Goal: Information Seeking & Learning: Learn about a topic

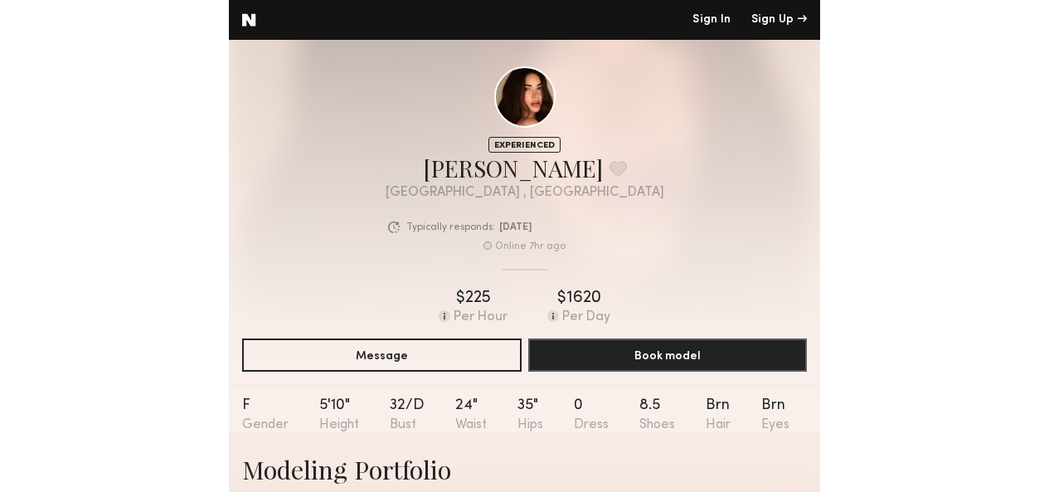
scroll to position [4343, 0]
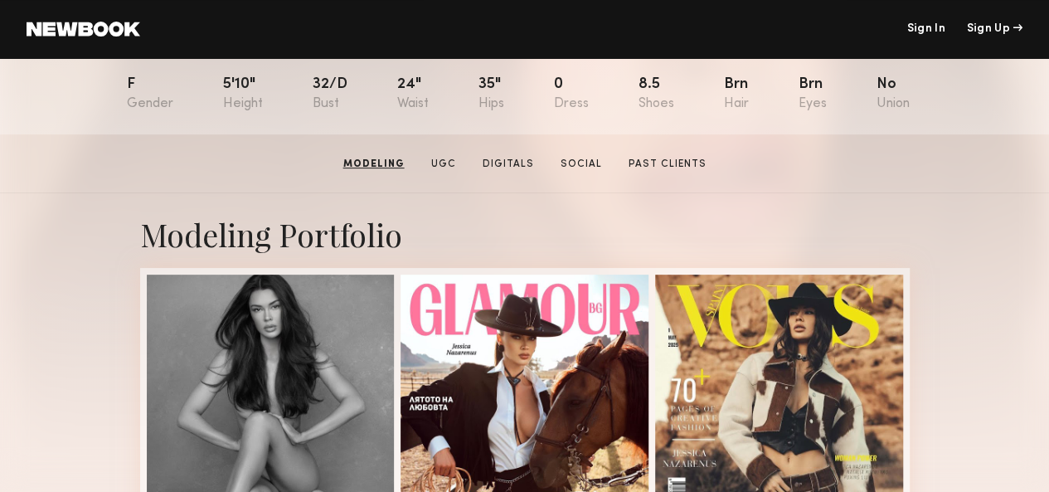
scroll to position [0, 0]
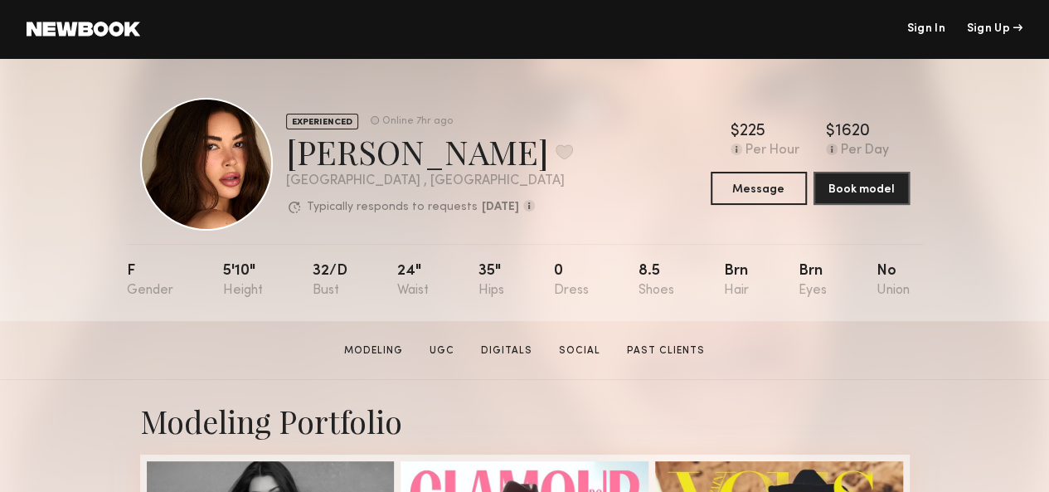
click at [590, 218] on div "EXPERIENCED Online 7hr ago [PERSON_NAME] Favorite [GEOGRAPHIC_DATA] , [GEOGRAPH…" at bounding box center [524, 164] width 769 height 133
click at [514, 356] on link "Digitals" at bounding box center [506, 350] width 65 height 15
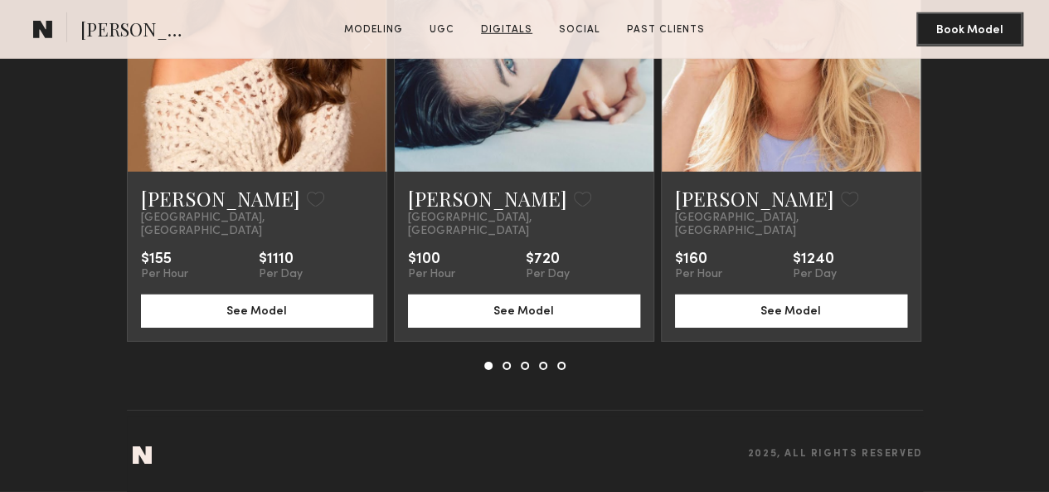
scroll to position [5913, 0]
click at [0, 0] on common-icon at bounding box center [0, 0] width 0 height 0
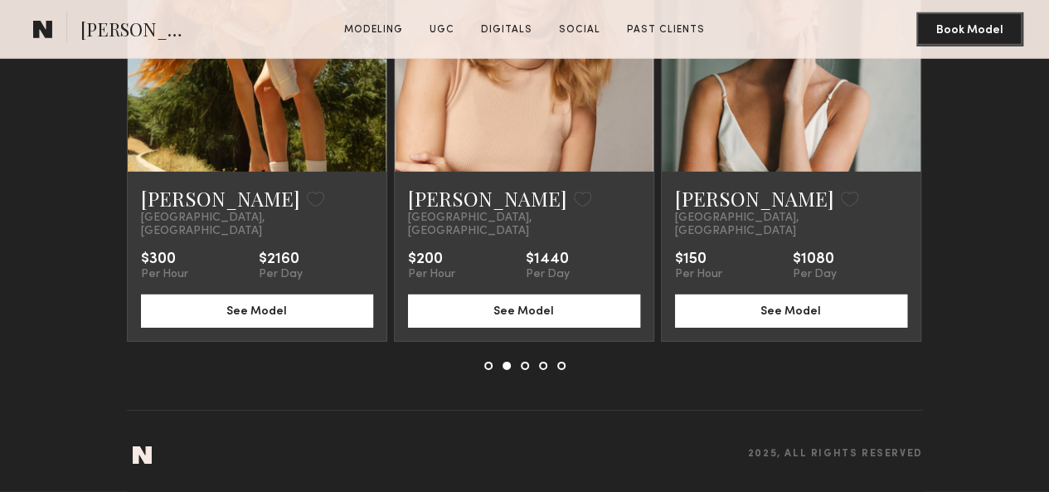
click at [0, 0] on common-icon at bounding box center [0, 0] width 0 height 0
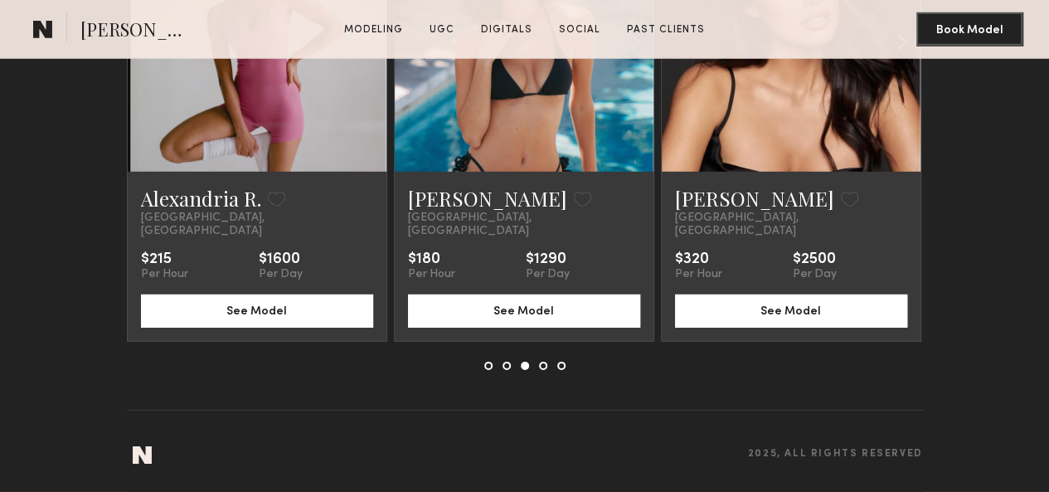
click at [0, 0] on common-icon at bounding box center [0, 0] width 0 height 0
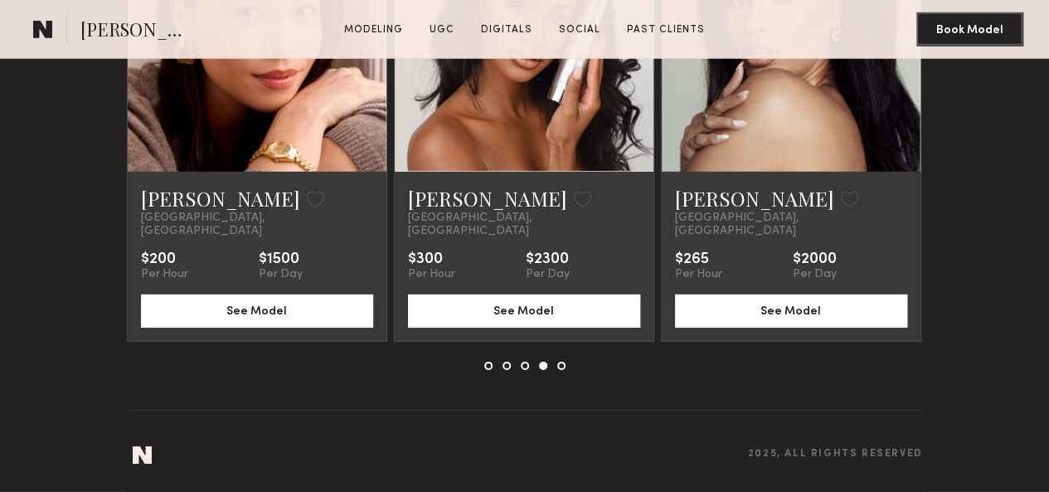
click at [0, 0] on common-icon at bounding box center [0, 0] width 0 height 0
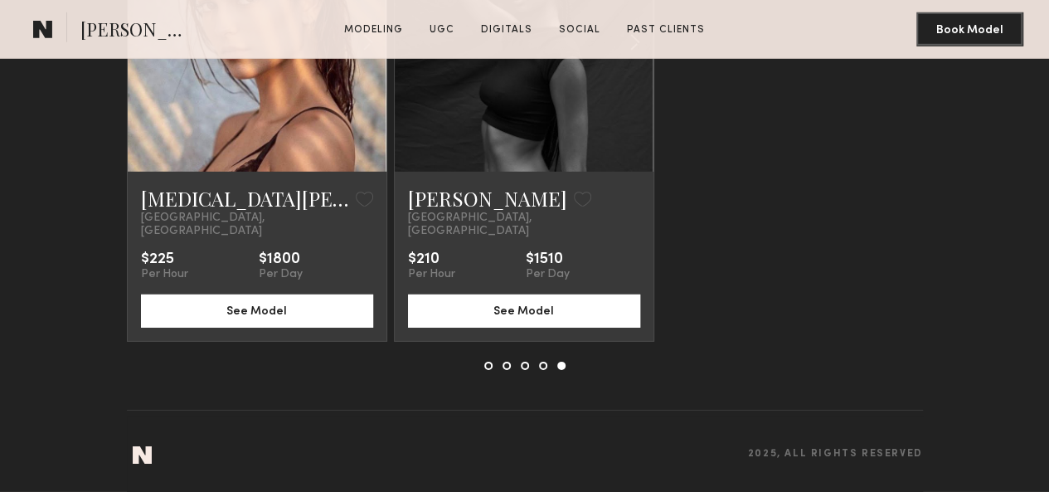
click at [0, 0] on common-icon at bounding box center [0, 0] width 0 height 0
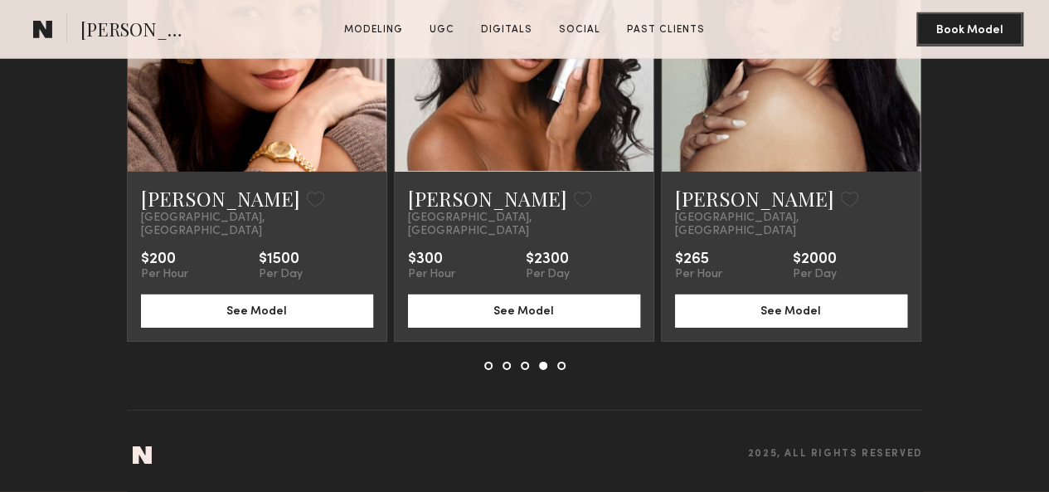
click at [0, 0] on common-icon at bounding box center [0, 0] width 0 height 0
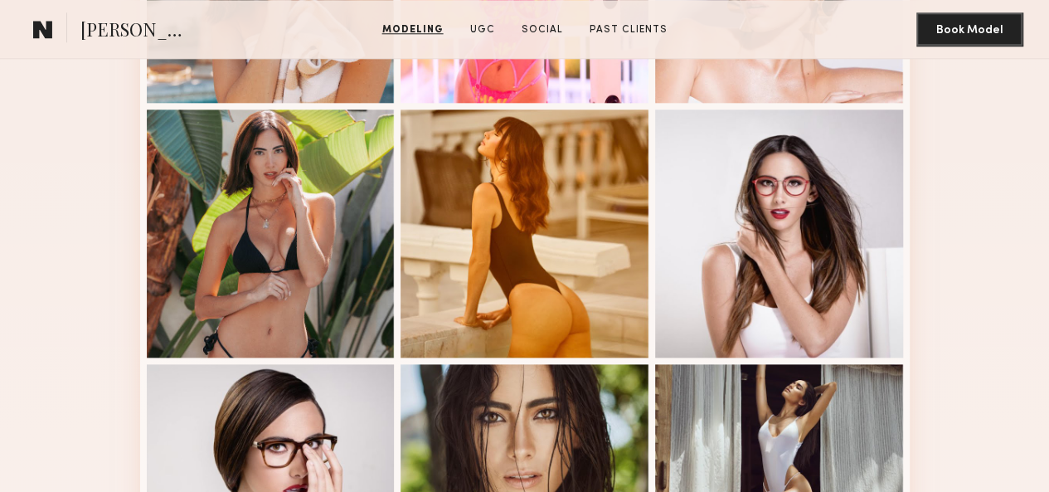
scroll to position [1290, 0]
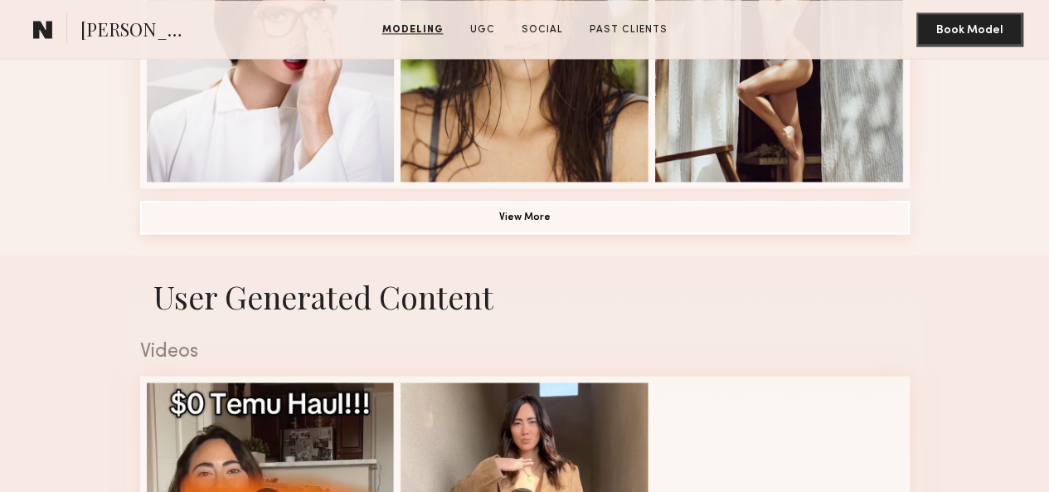
click at [532, 234] on button "View More" at bounding box center [524, 217] width 769 height 33
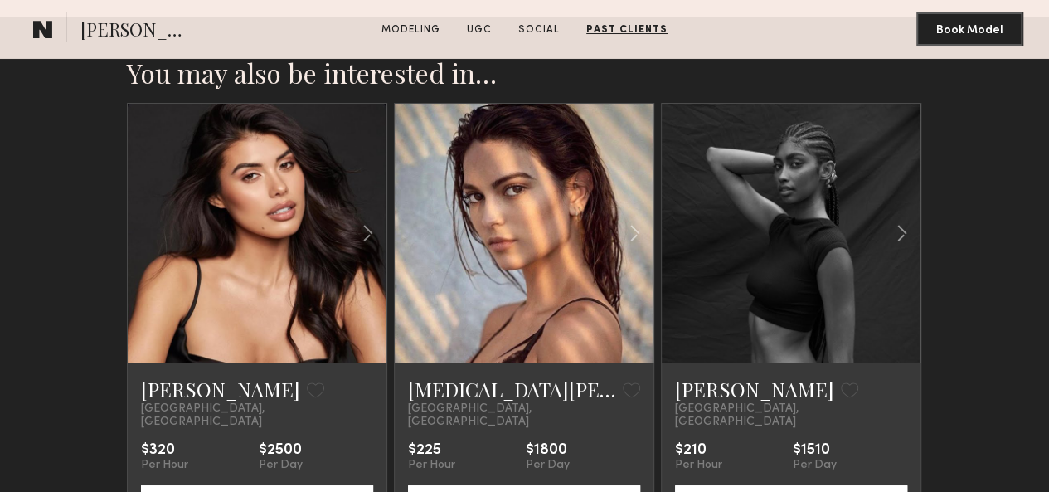
scroll to position [3078, 0]
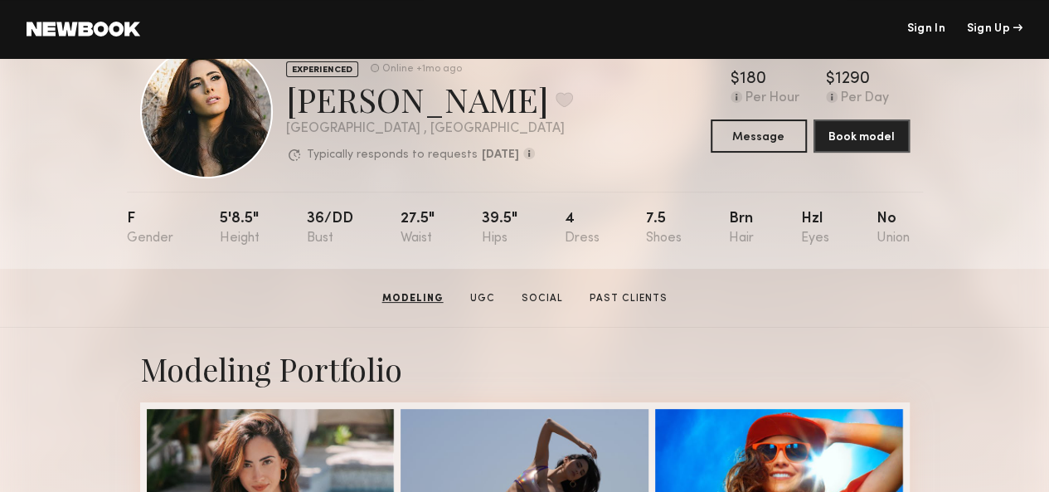
scroll to position [0, 0]
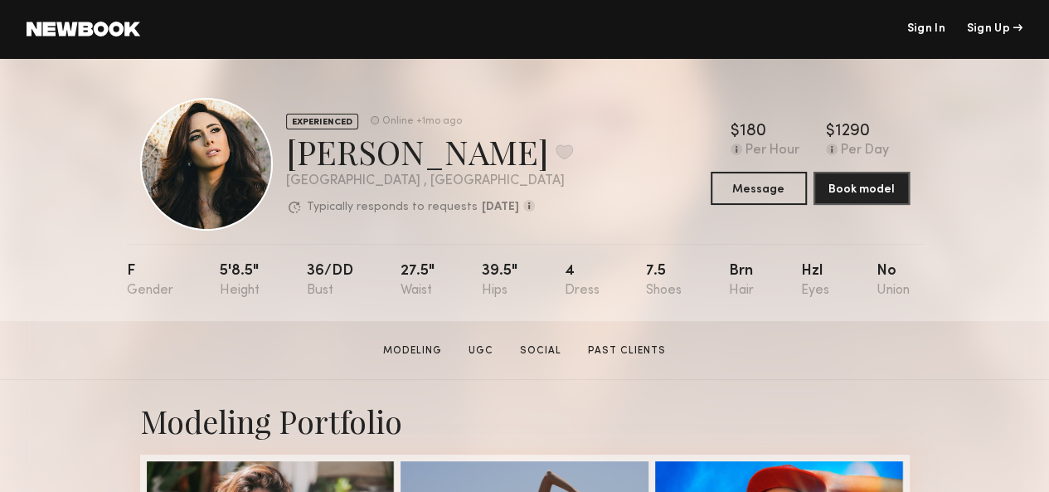
drag, startPoint x: 184, startPoint y: 163, endPoint x: 126, endPoint y: 191, distance: 64.5
click at [140, 191] on div at bounding box center [206, 164] width 133 height 133
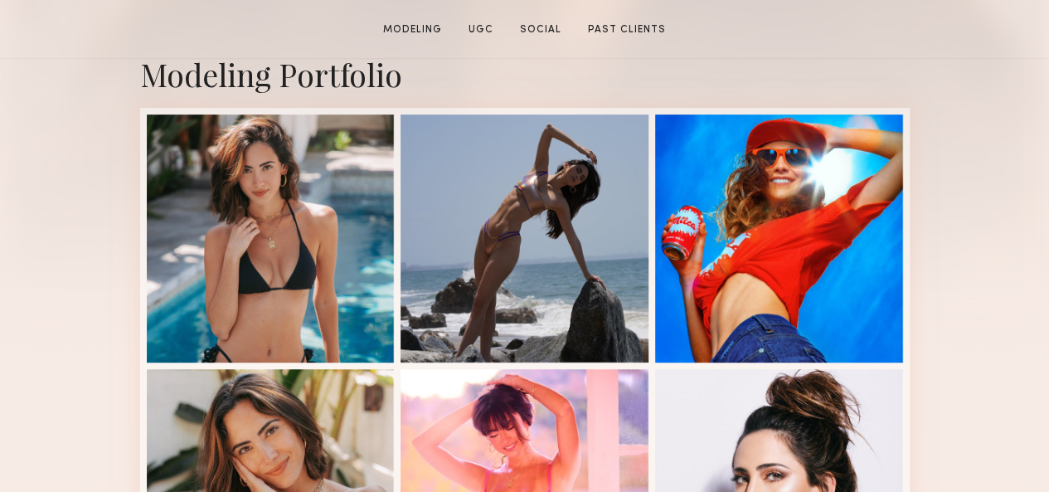
scroll to position [429, 0]
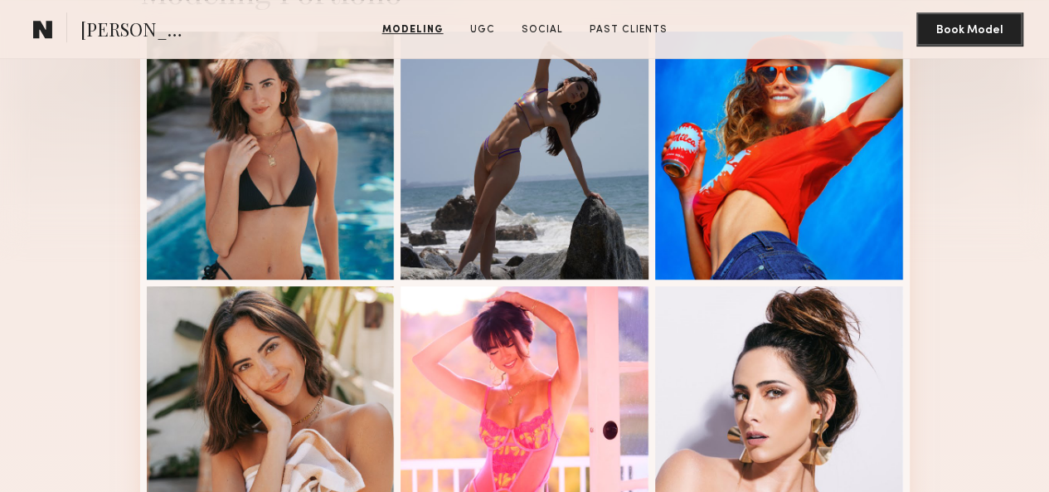
drag, startPoint x: 322, startPoint y: 212, endPoint x: 962, endPoint y: 194, distance: 640.4
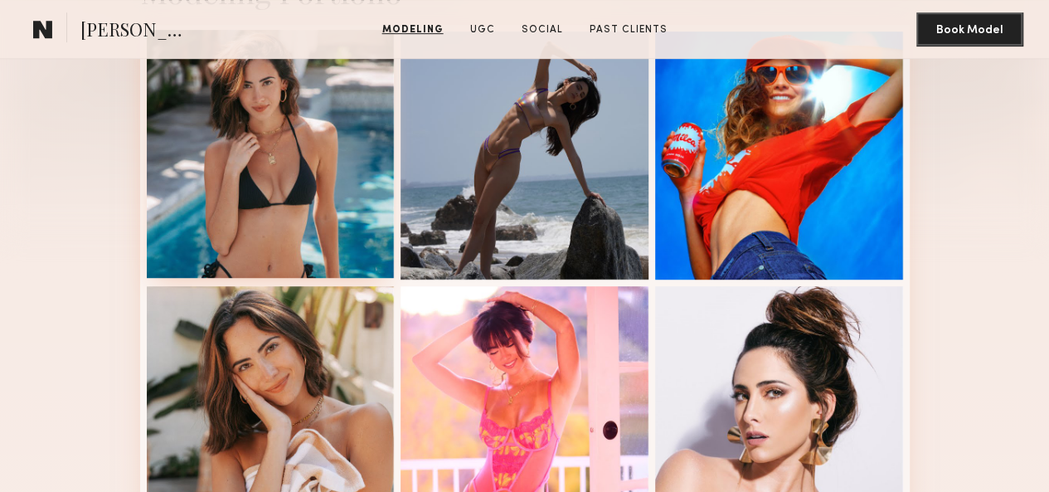
drag, startPoint x: 320, startPoint y: 183, endPoint x: 156, endPoint y: 173, distance: 164.5
click at [156, 173] on div at bounding box center [271, 154] width 248 height 248
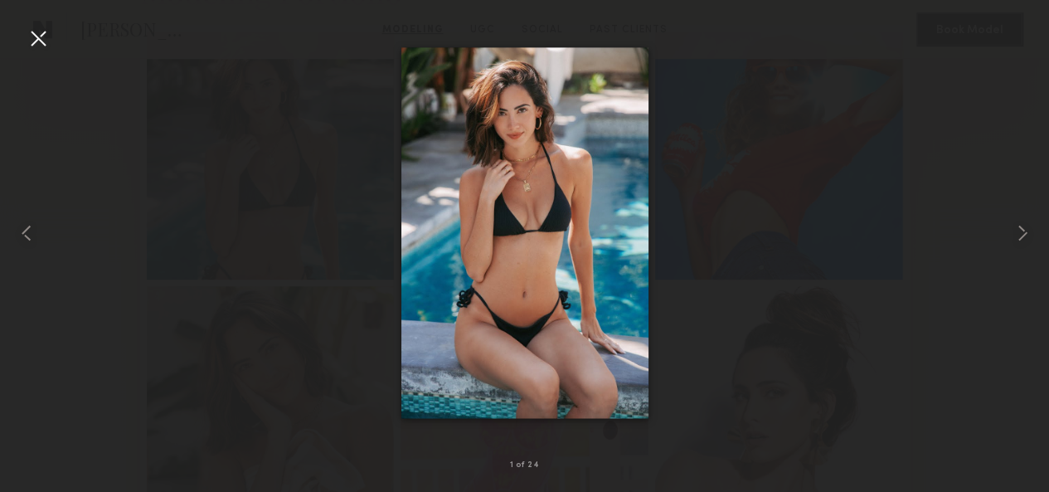
click at [33, 36] on div at bounding box center [38, 38] width 27 height 27
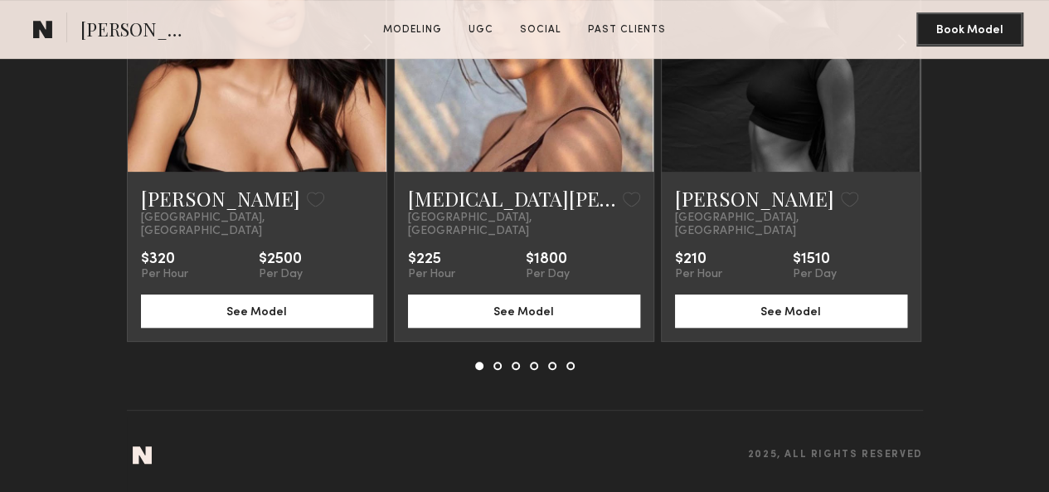
scroll to position [3493, 0]
click at [0, 0] on common-icon at bounding box center [0, 0] width 0 height 0
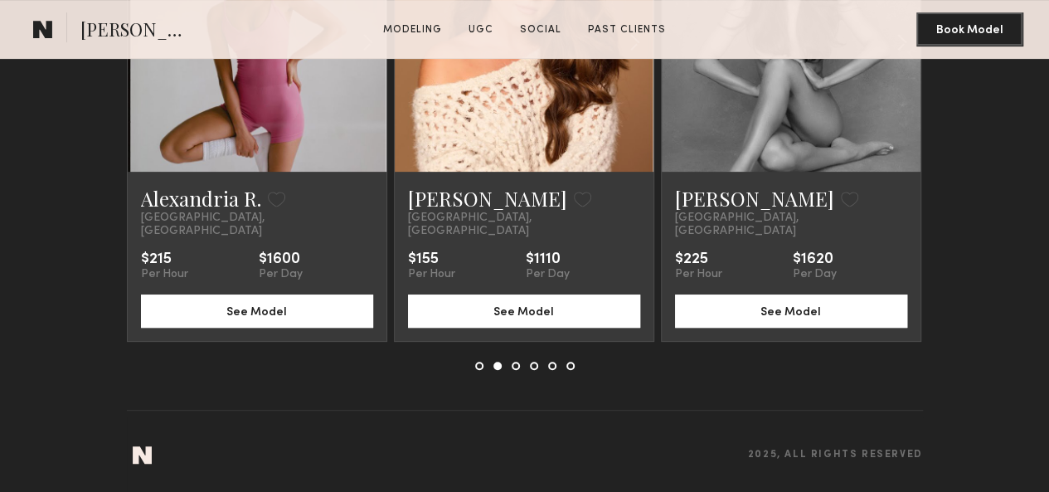
click at [0, 0] on common-icon at bounding box center [0, 0] width 0 height 0
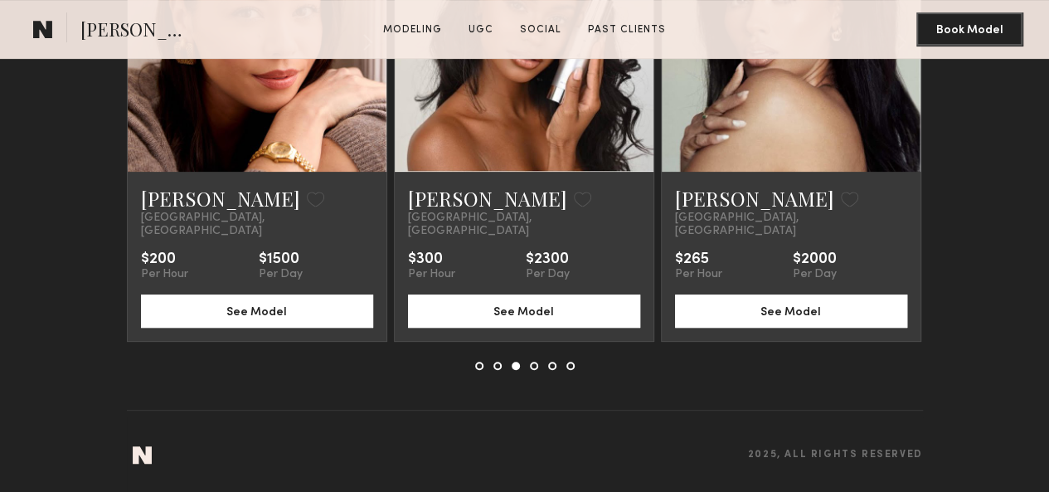
click at [0, 0] on common-icon at bounding box center [0, 0] width 0 height 0
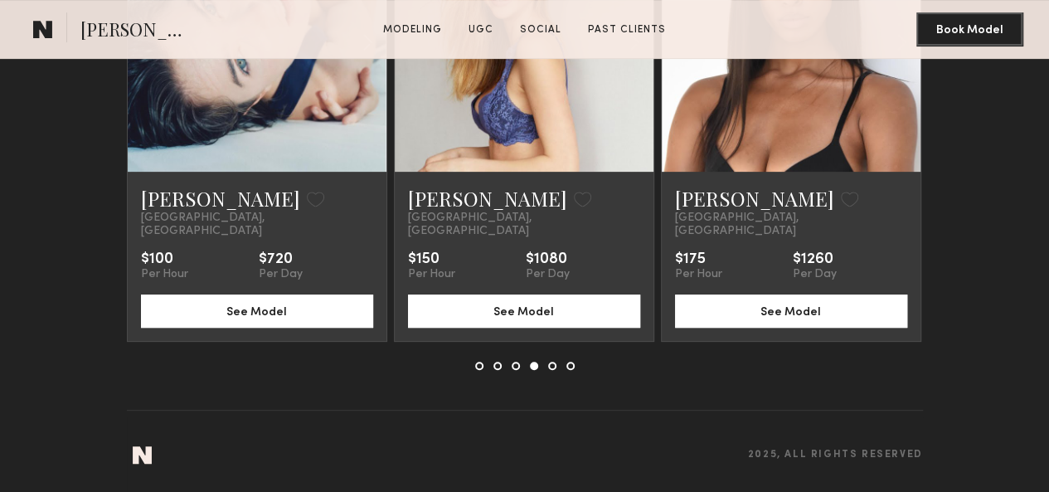
click at [0, 0] on common-icon at bounding box center [0, 0] width 0 height 0
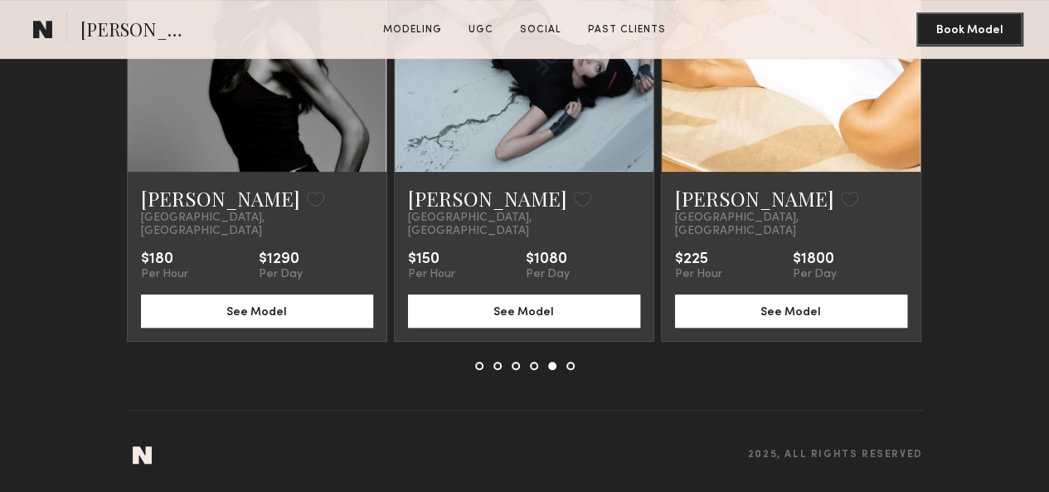
click at [0, 0] on common-icon at bounding box center [0, 0] width 0 height 0
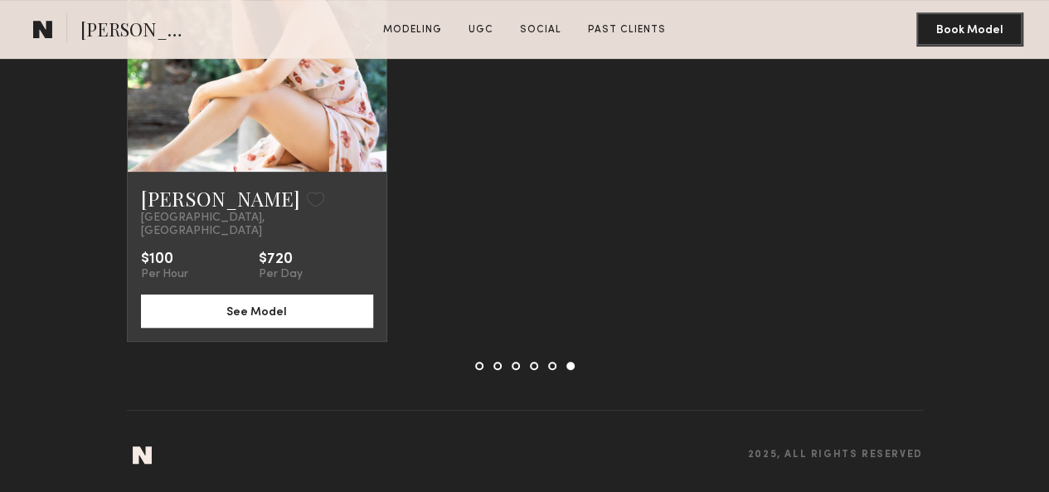
click at [0, 0] on common-icon at bounding box center [0, 0] width 0 height 0
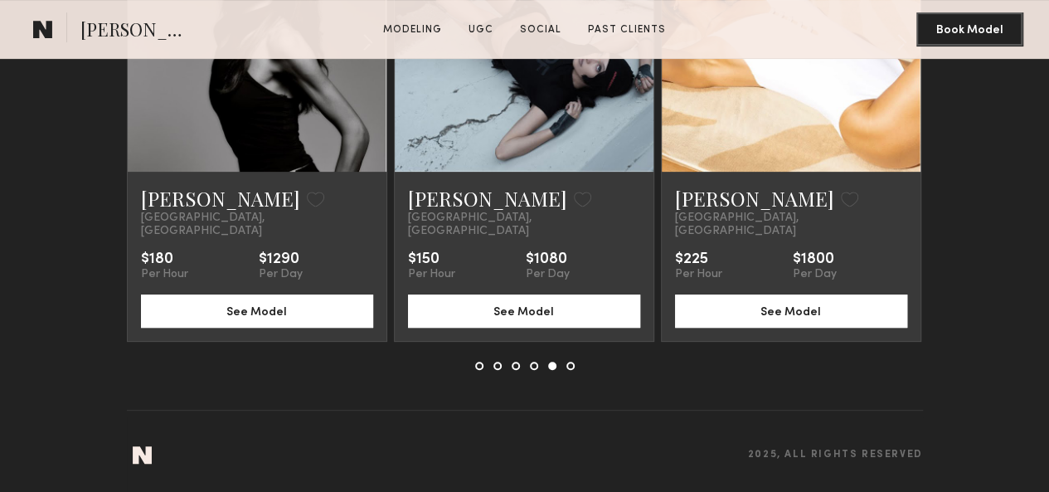
click at [914, 58] on common-icon at bounding box center [902, 43] width 24 height 32
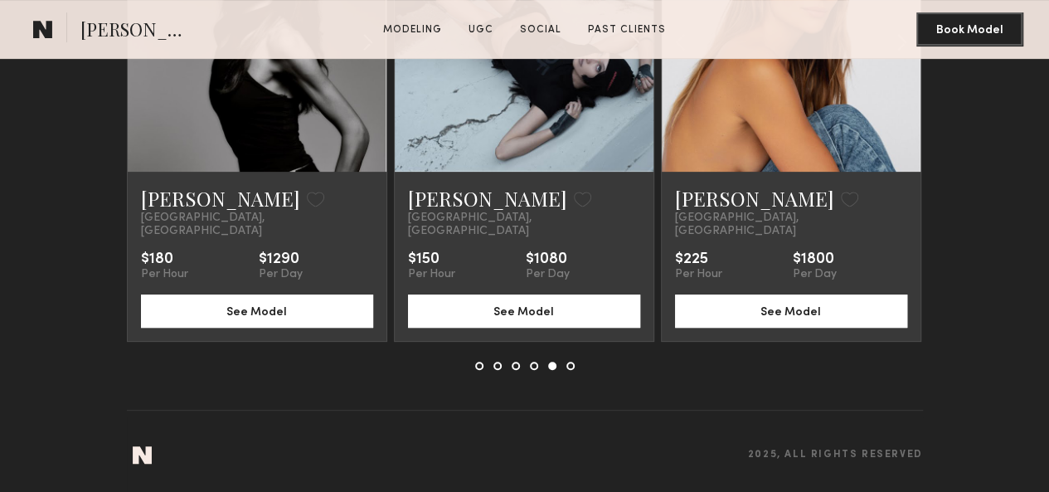
click at [914, 58] on common-icon at bounding box center [902, 43] width 24 height 32
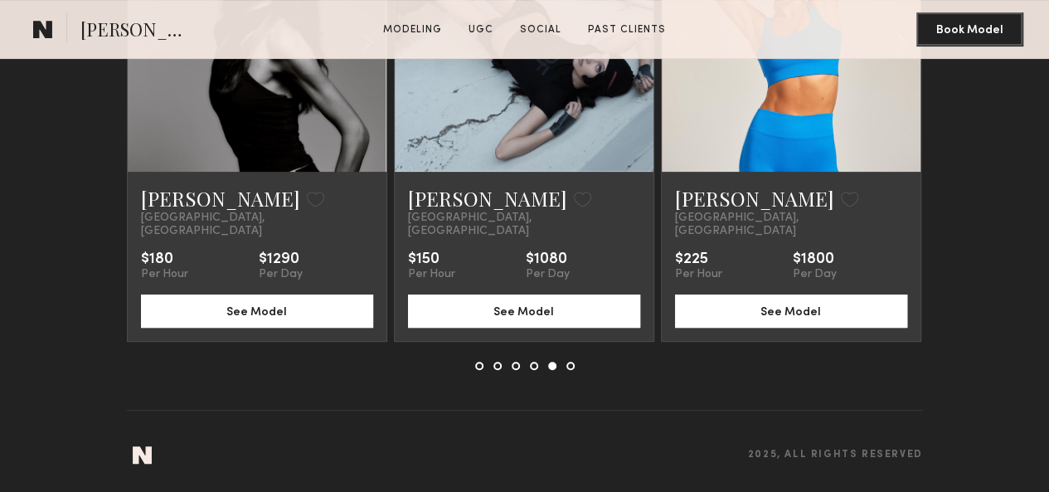
click at [914, 58] on common-icon at bounding box center [902, 43] width 24 height 32
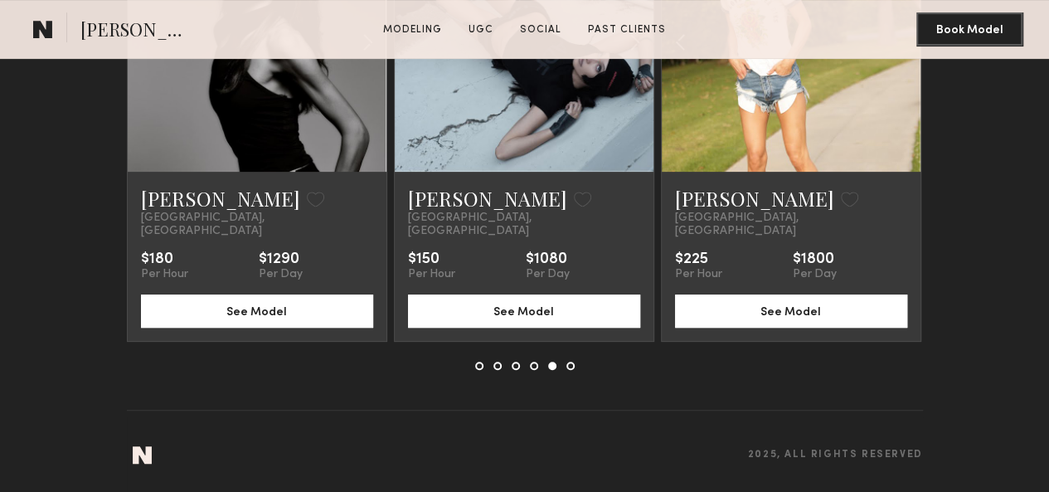
click at [920, 172] on div at bounding box center [791, 42] width 259 height 259
click at [0, 0] on common-icon at bounding box center [0, 0] width 0 height 0
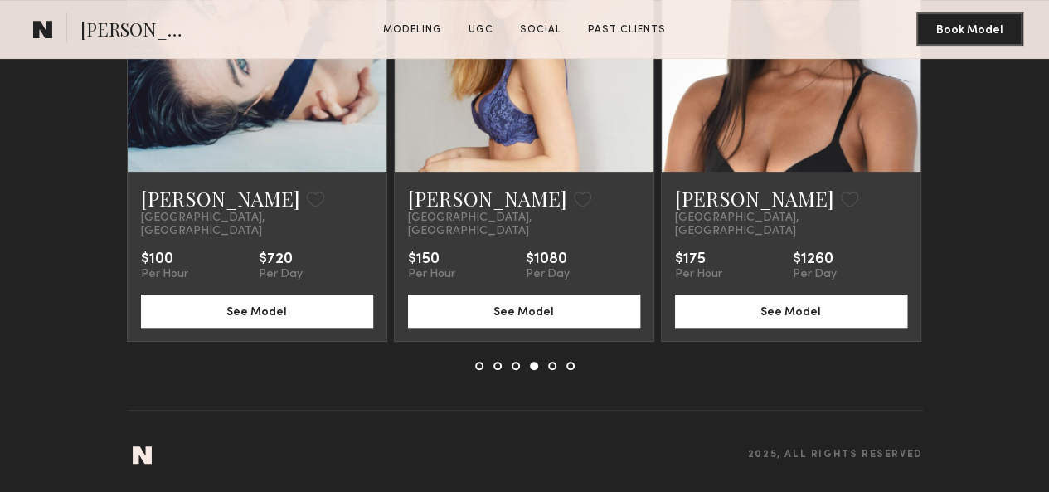
click at [0, 0] on common-icon at bounding box center [0, 0] width 0 height 0
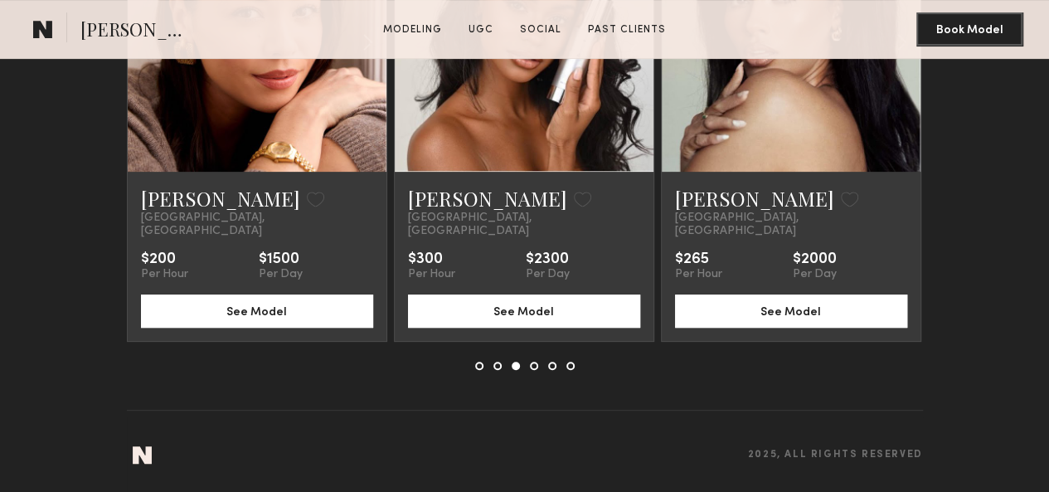
click at [0, 0] on common-icon at bounding box center [0, 0] width 0 height 0
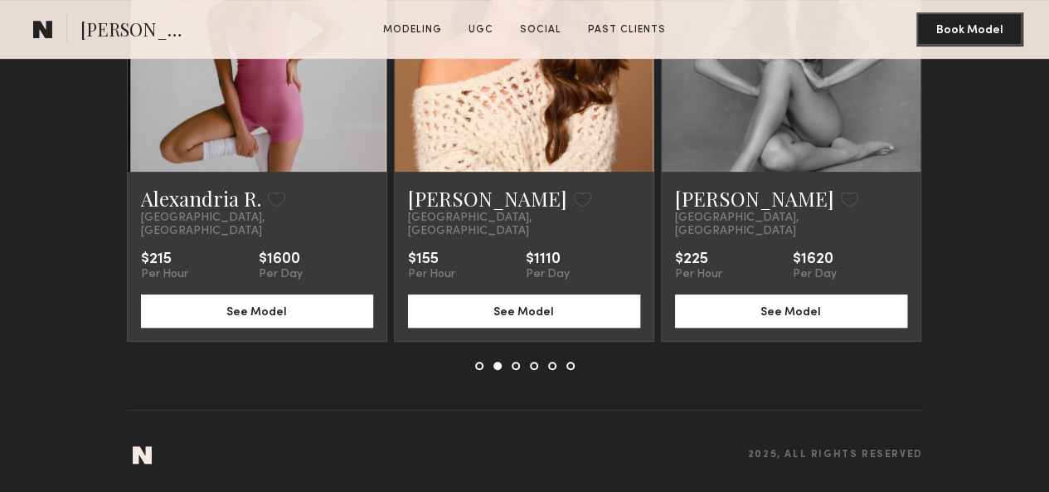
click at [0, 0] on common-icon at bounding box center [0, 0] width 0 height 0
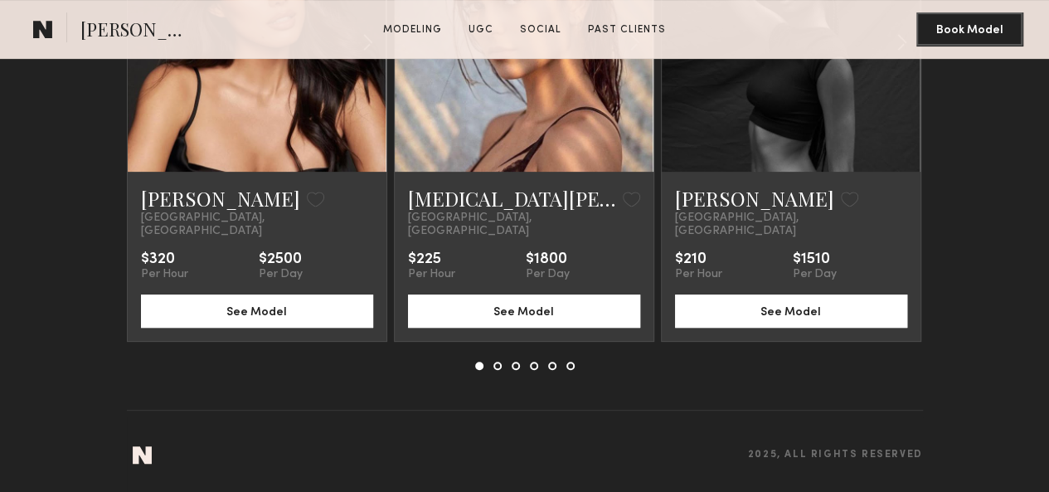
click at [0, 0] on common-icon at bounding box center [0, 0] width 0 height 0
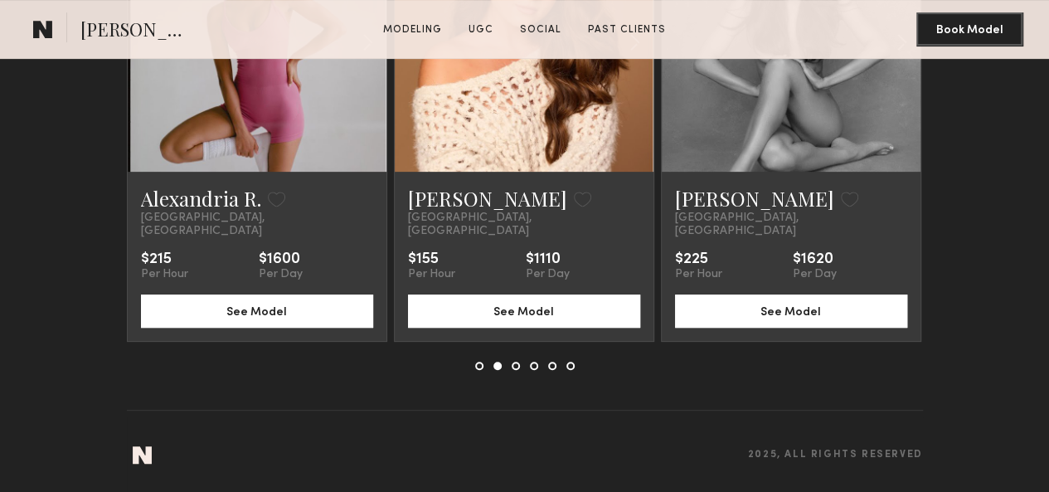
click at [0, 0] on common-icon at bounding box center [0, 0] width 0 height 0
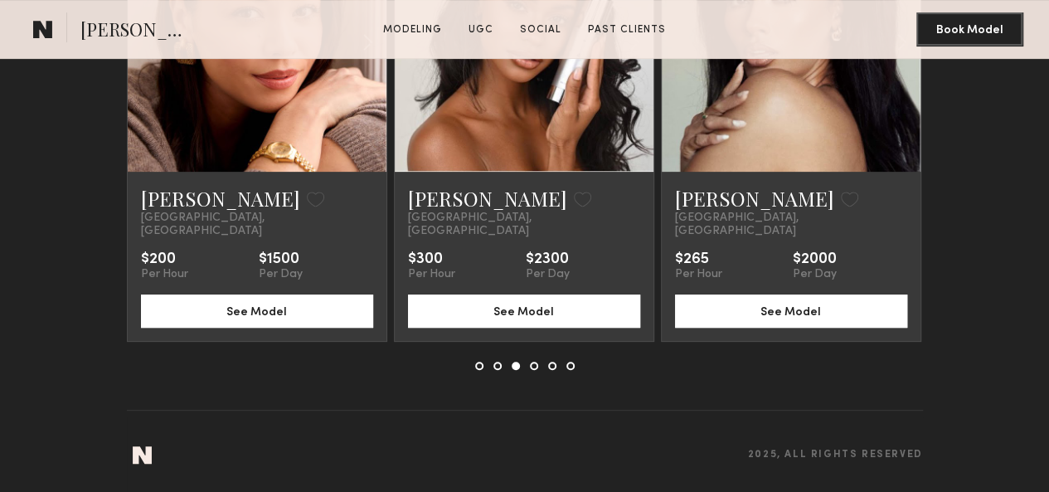
click at [0, 0] on common-icon at bounding box center [0, 0] width 0 height 0
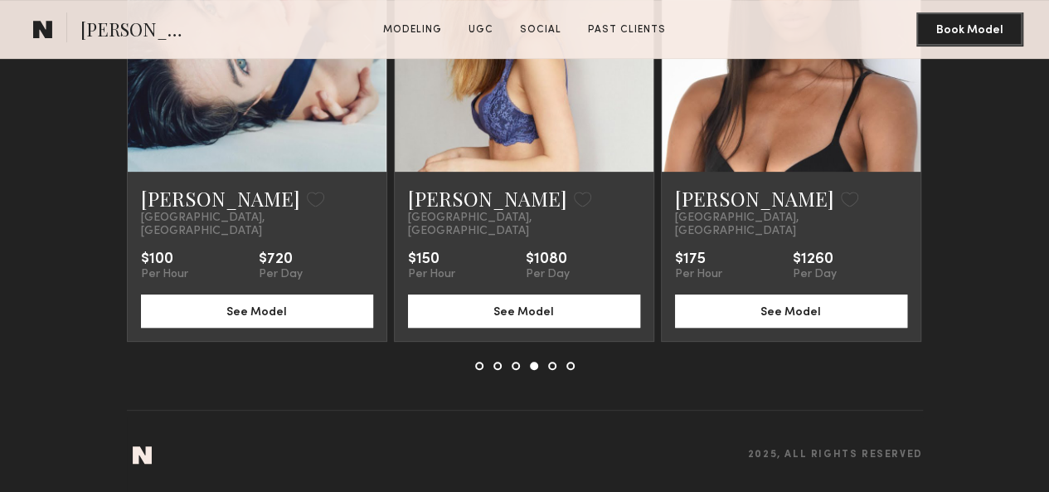
click at [0, 0] on common-icon at bounding box center [0, 0] width 0 height 0
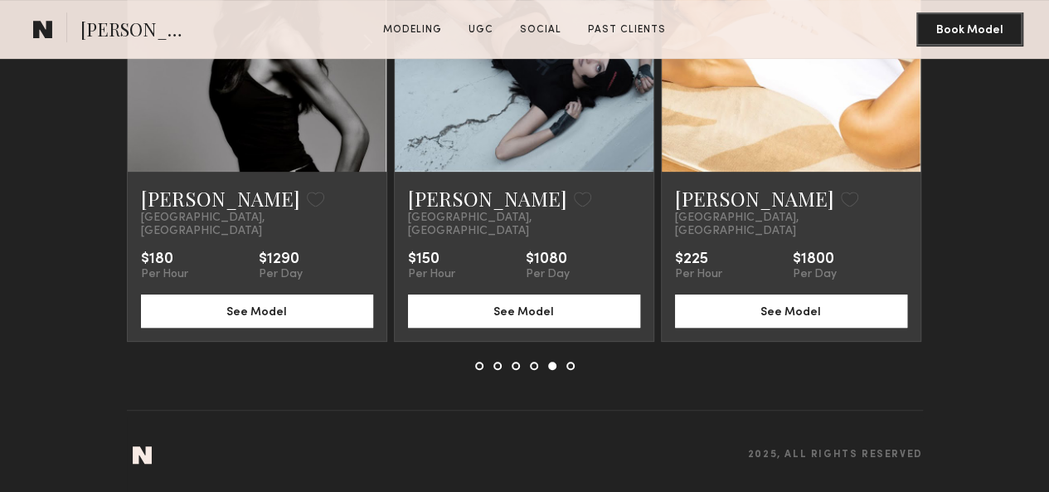
click at [0, 0] on common-icon at bounding box center [0, 0] width 0 height 0
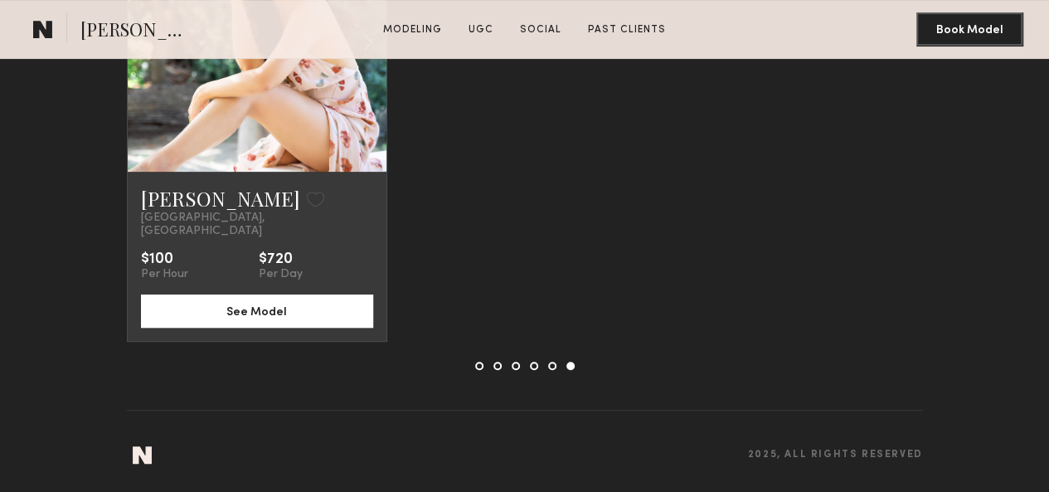
click at [0, 0] on div at bounding box center [0, 0] width 0 height 0
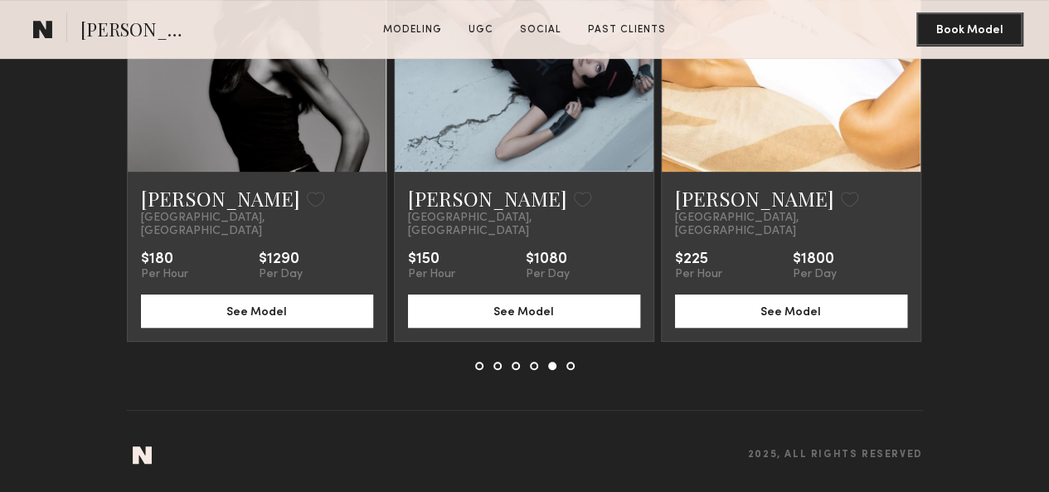
click at [0, 0] on div at bounding box center [0, 0] width 0 height 0
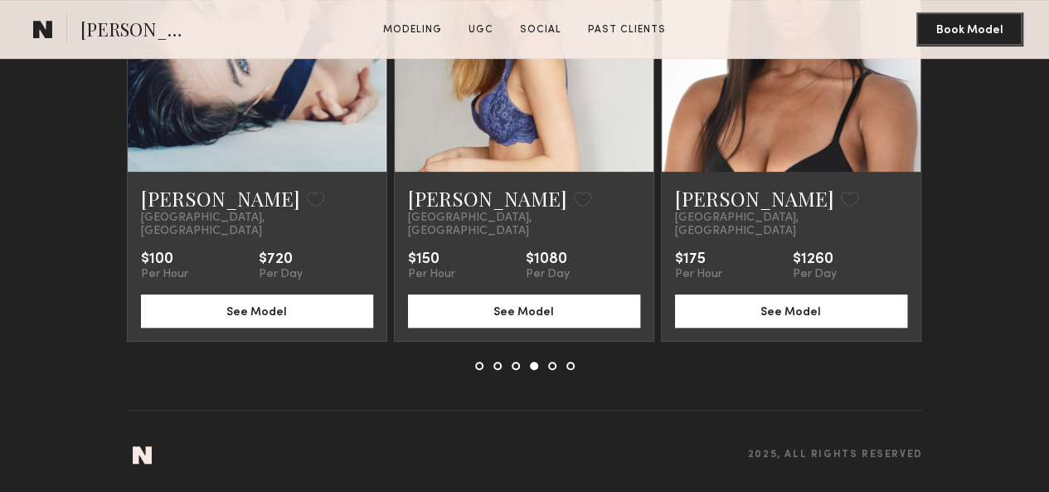
click at [0, 0] on div at bounding box center [0, 0] width 0 height 0
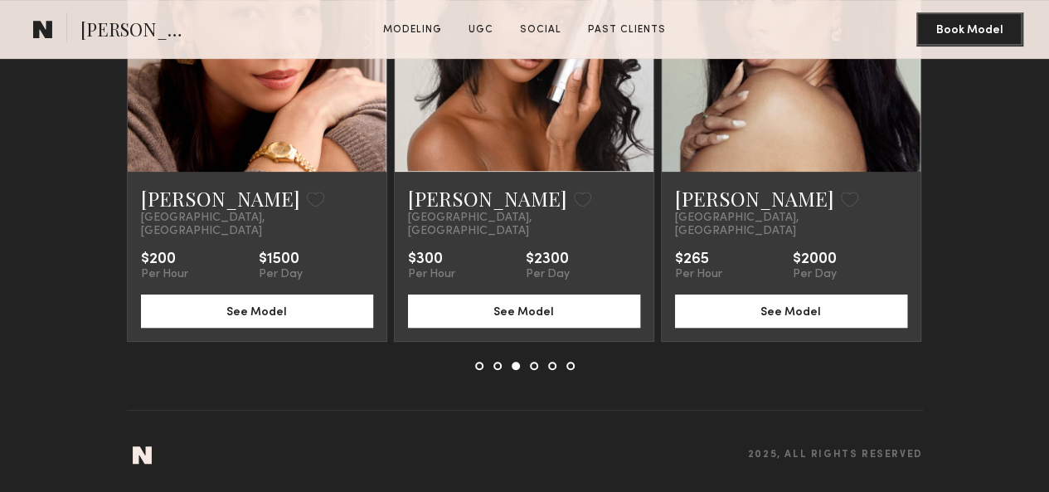
click at [0, 0] on div at bounding box center [0, 0] width 0 height 0
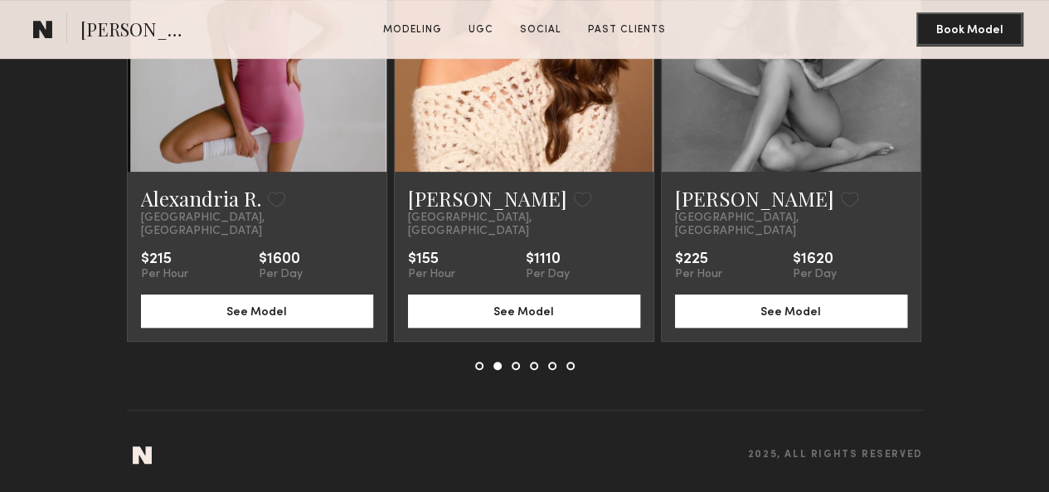
click at [0, 0] on div at bounding box center [0, 0] width 0 height 0
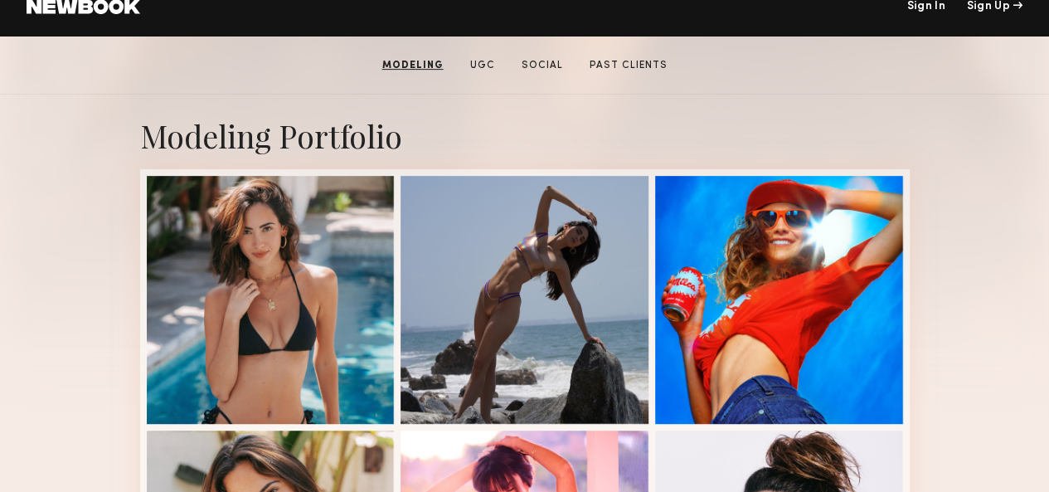
scroll to position [0, 0]
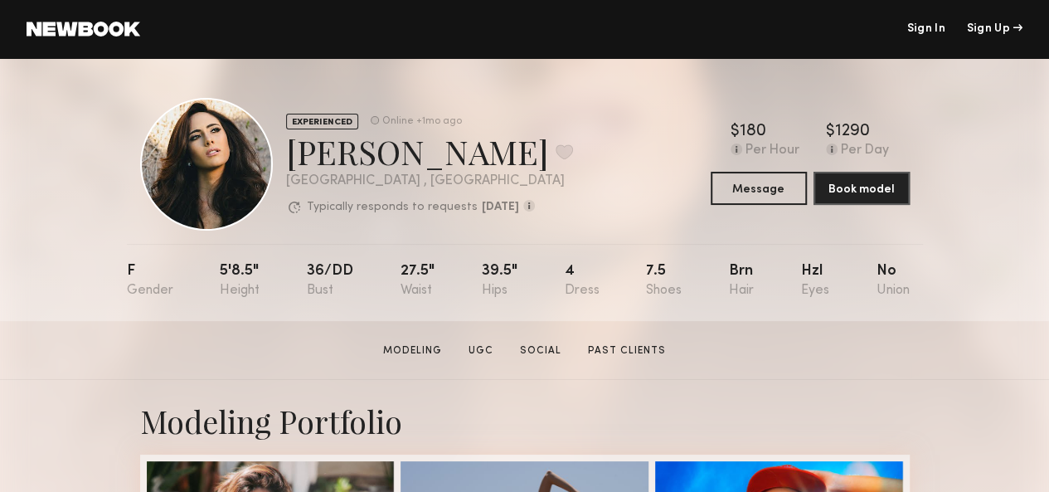
click at [725, 332] on section "Marina J. Modeling UGC Social Past Clients Message Book Model" at bounding box center [524, 350] width 1049 height 59
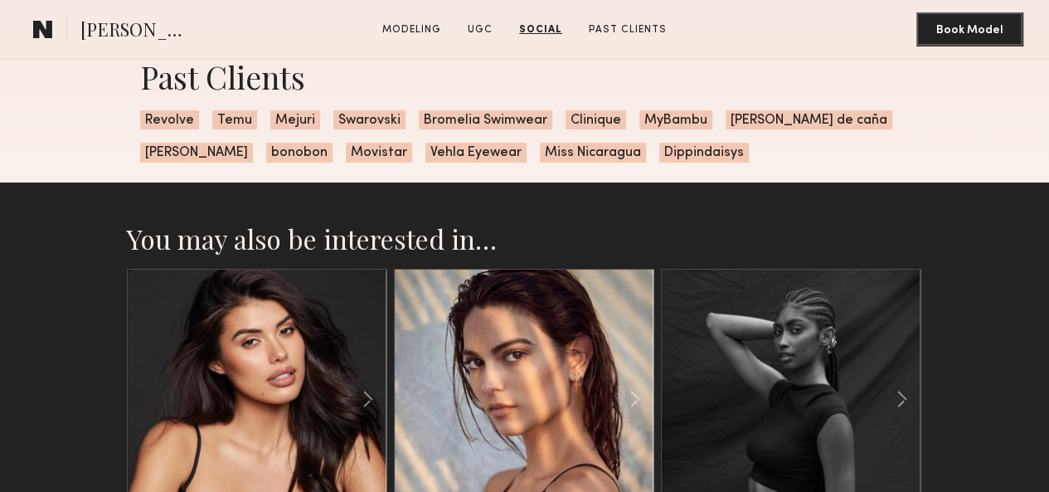
scroll to position [3440, 0]
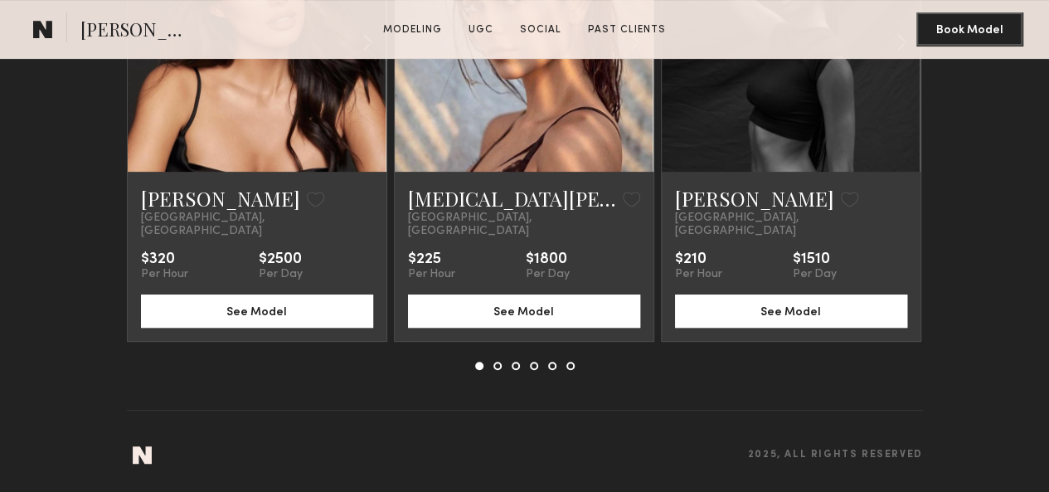
click at [0, 0] on common-icon at bounding box center [0, 0] width 0 height 0
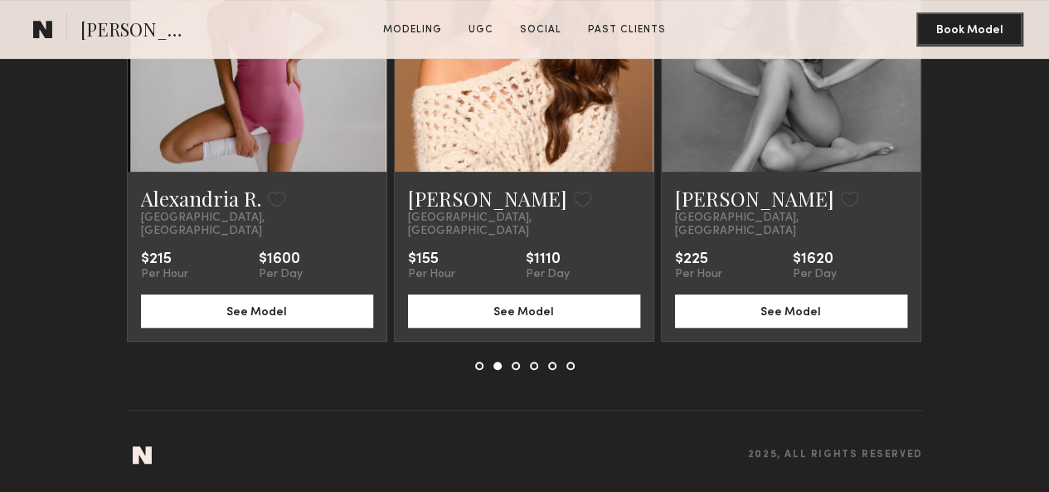
click at [0, 0] on common-icon at bounding box center [0, 0] width 0 height 0
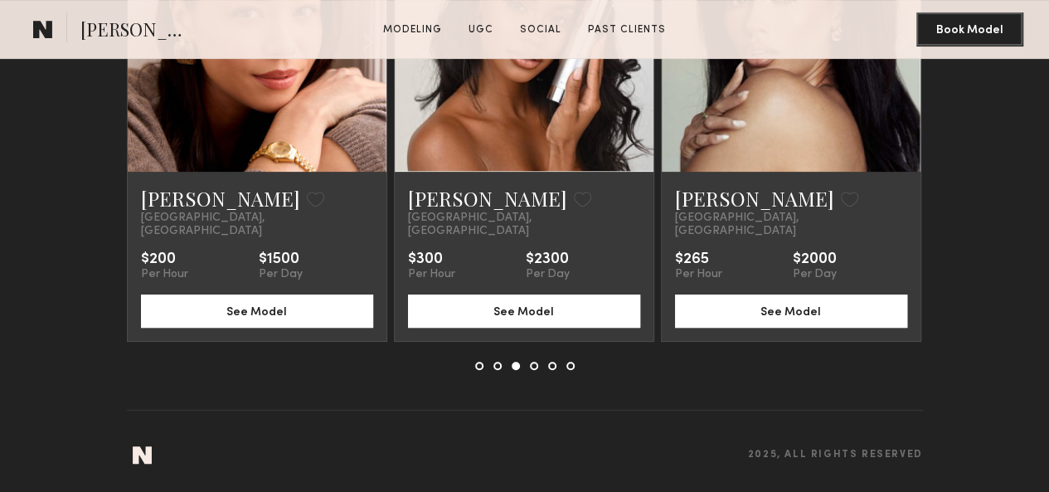
click at [0, 0] on common-icon at bounding box center [0, 0] width 0 height 0
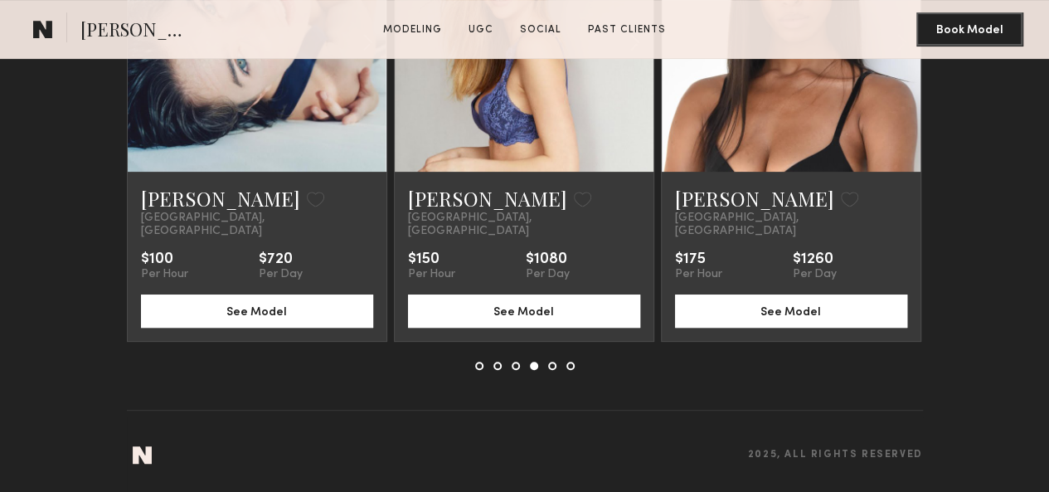
click at [647, 58] on common-icon at bounding box center [635, 43] width 24 height 32
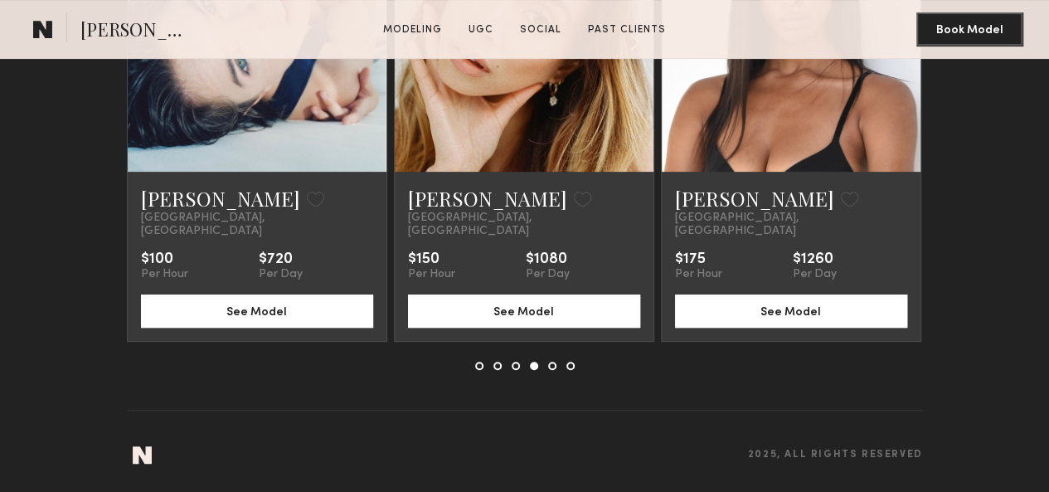
click at [647, 58] on common-icon at bounding box center [635, 43] width 24 height 32
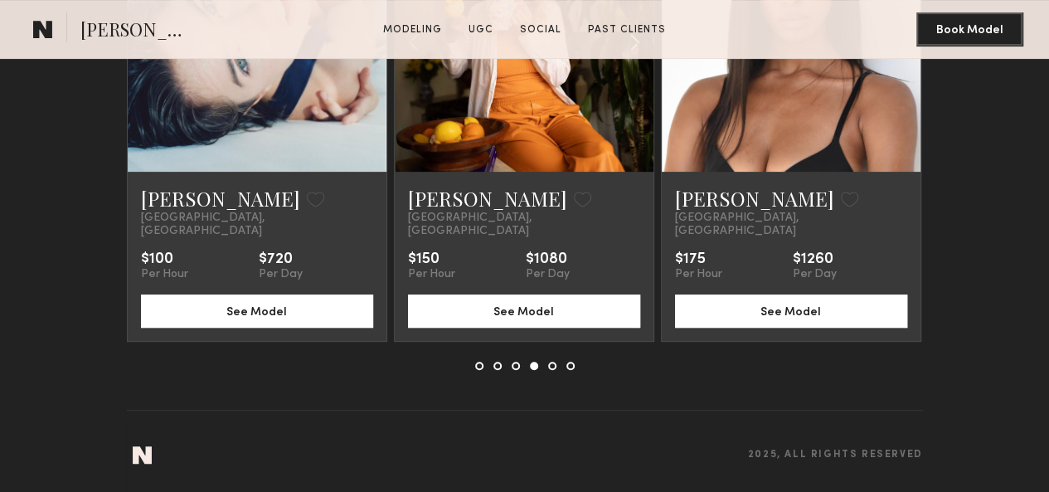
click at [647, 58] on common-icon at bounding box center [635, 43] width 24 height 32
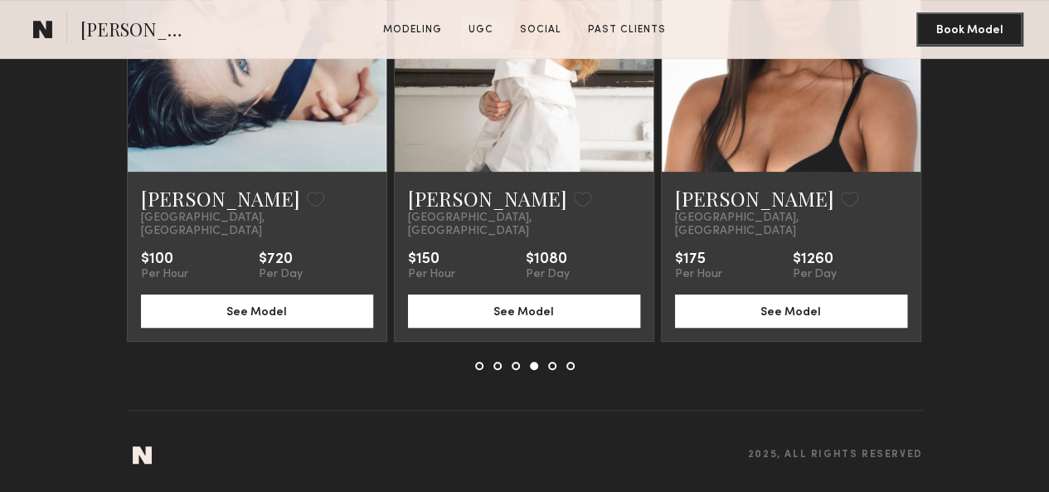
click at [501, 172] on link at bounding box center [523, 42] width 88 height 259
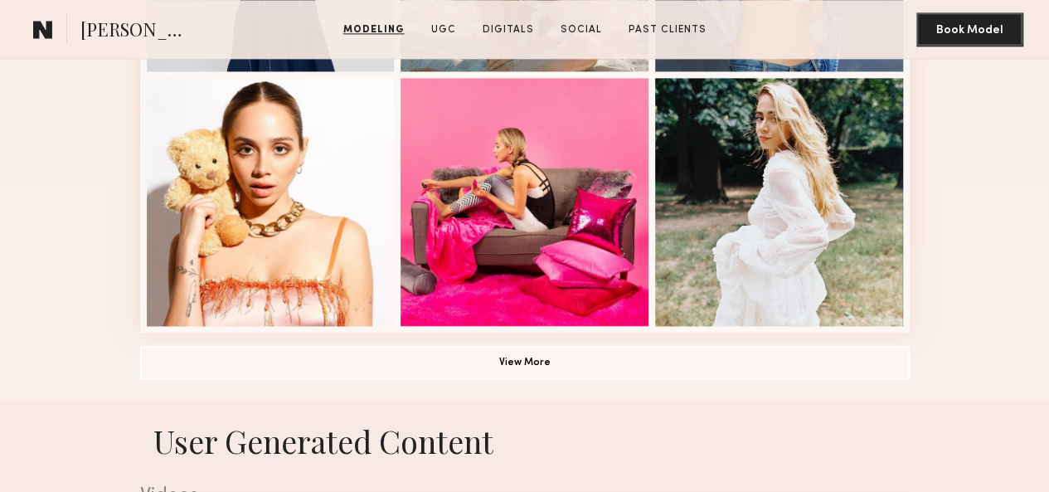
scroll to position [1290, 0]
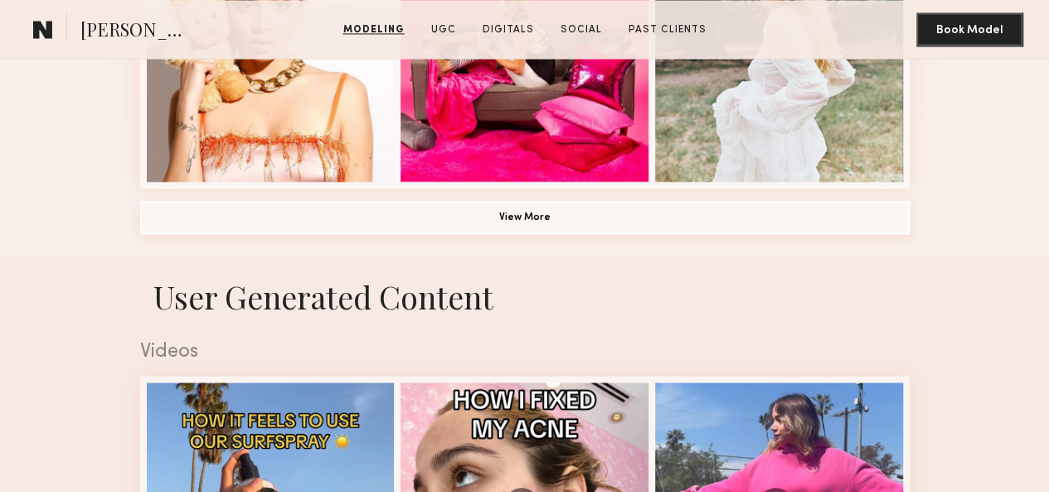
click at [501, 234] on button "View More" at bounding box center [524, 217] width 769 height 33
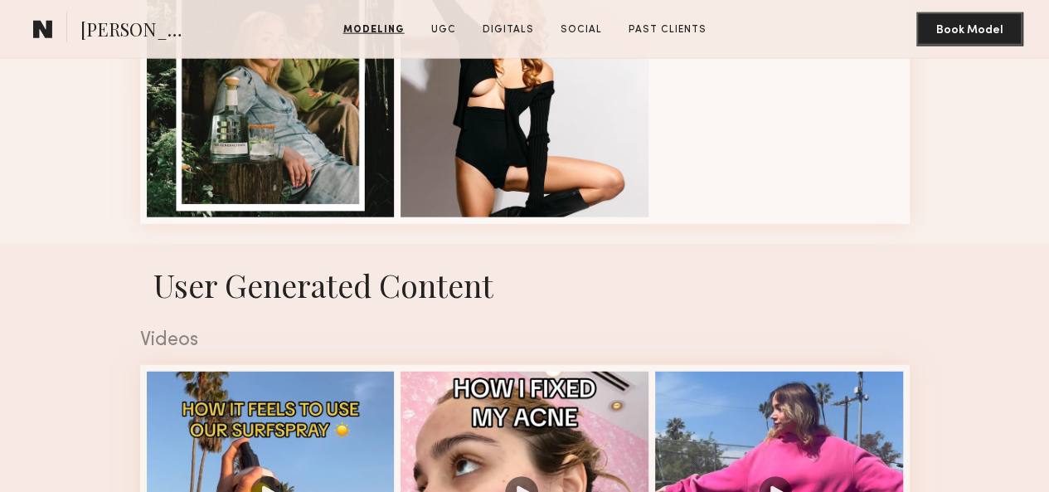
scroll to position [1587, 0]
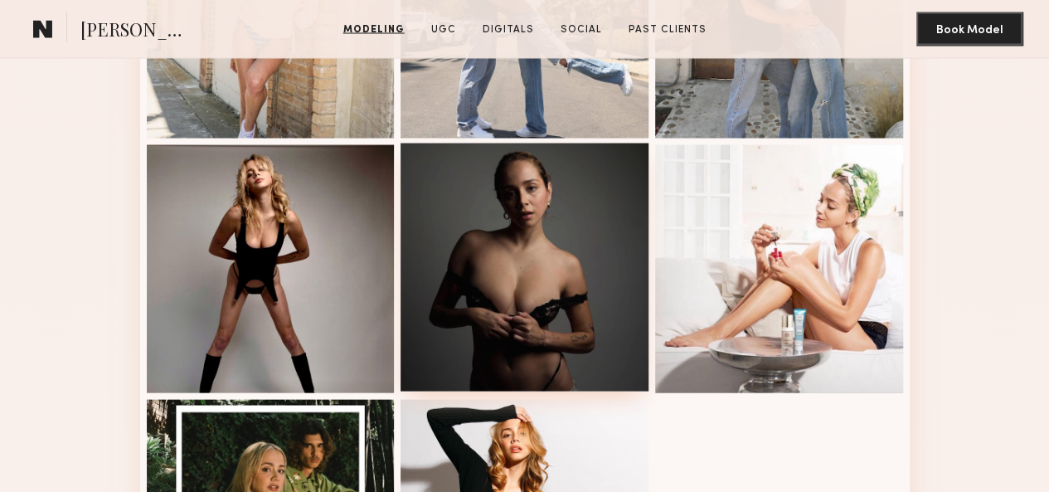
click at [525, 342] on div at bounding box center [524, 267] width 248 height 248
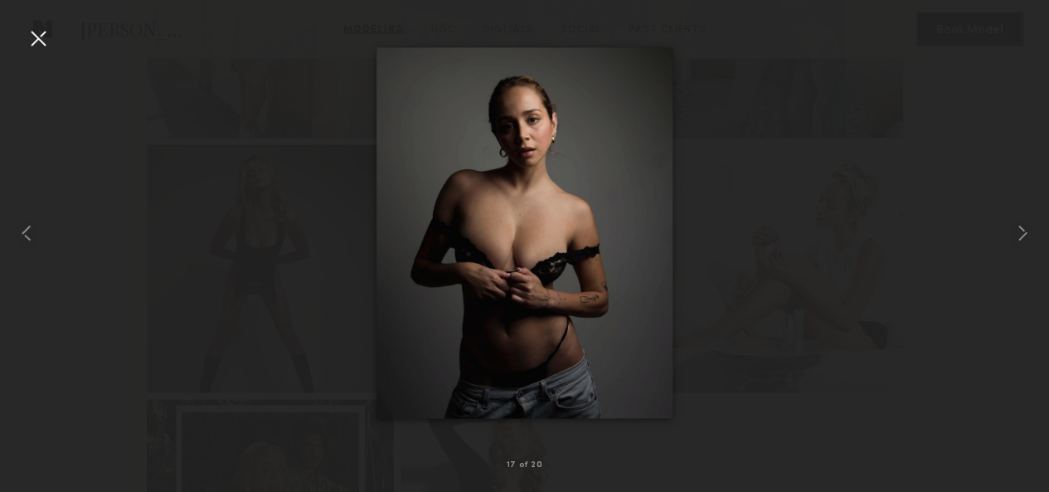
click at [305, 252] on div at bounding box center [524, 233] width 1049 height 412
click at [29, 36] on div at bounding box center [38, 38] width 27 height 27
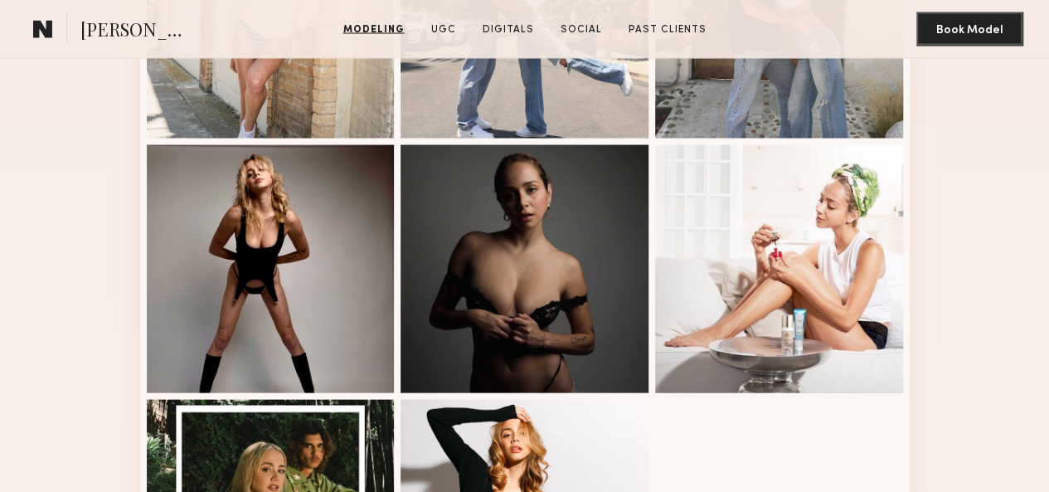
scroll to position [5341, 0]
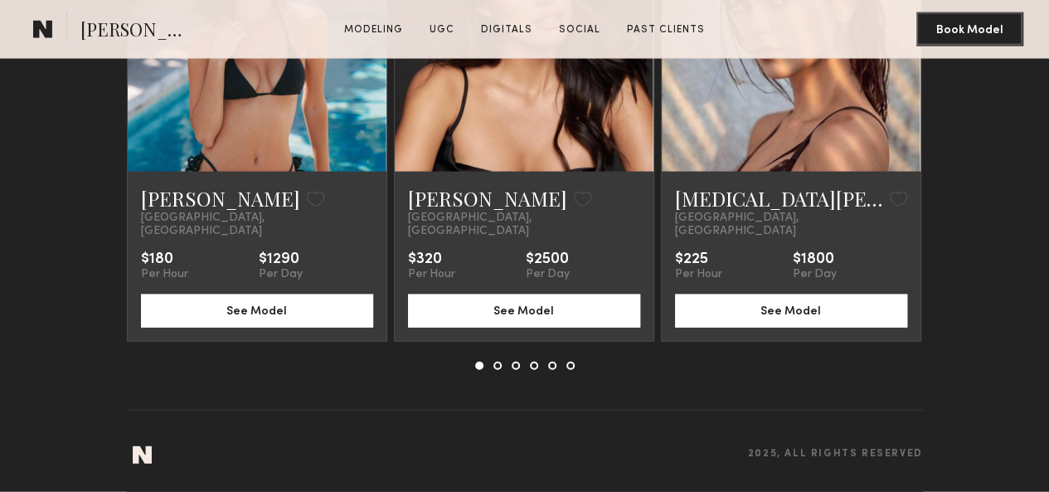
click at [0, 0] on common-icon at bounding box center [0, 0] width 0 height 0
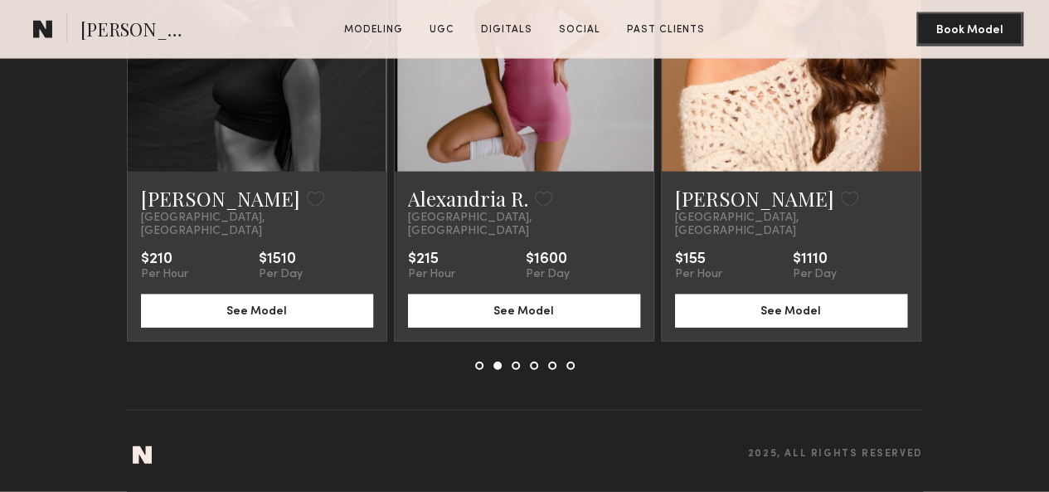
scroll to position [5209, 0]
click at [0, 0] on common-icon at bounding box center [0, 0] width 0 height 0
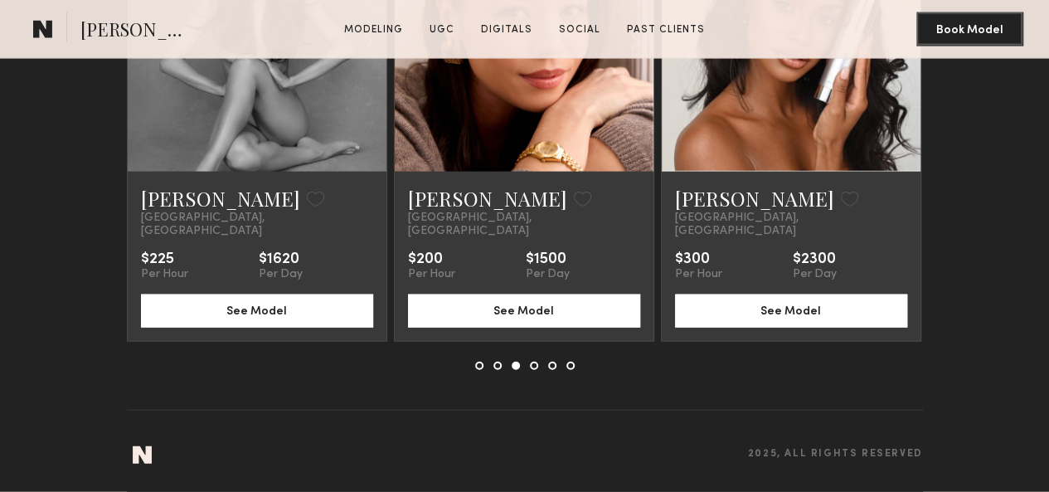
click at [0, 0] on common-icon at bounding box center [0, 0] width 0 height 0
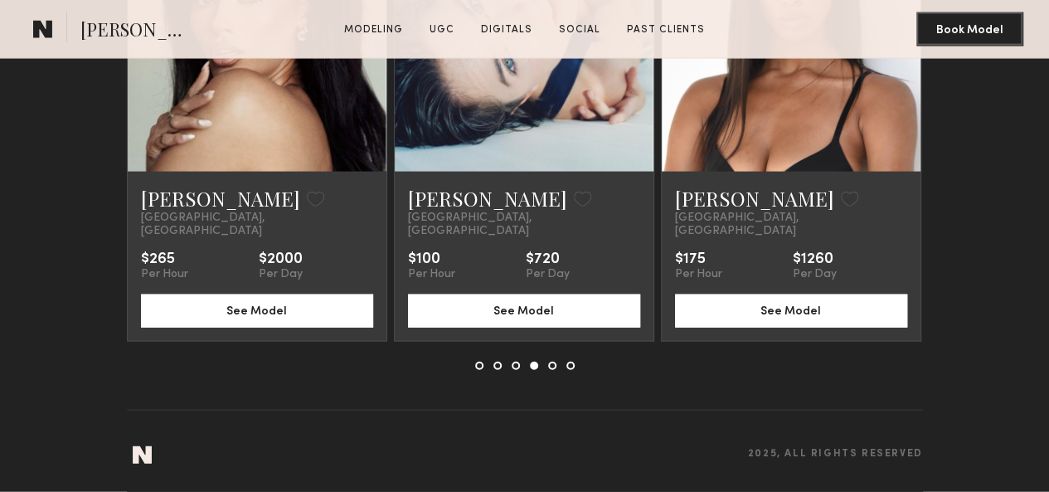
drag, startPoint x: 990, startPoint y: 270, endPoint x: 1003, endPoint y: 270, distance: 13.3
click at [0, 0] on div at bounding box center [0, 0] width 0 height 0
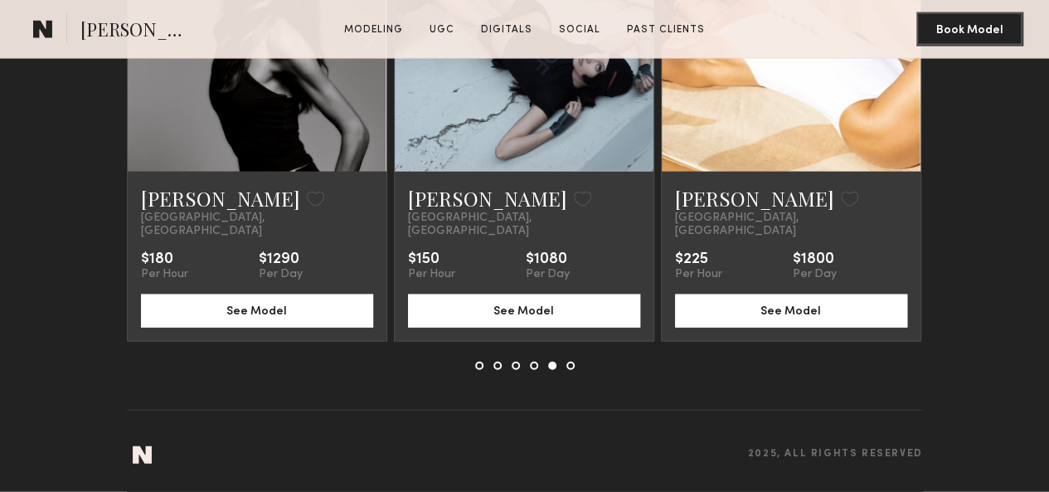
click at [0, 0] on div at bounding box center [0, 0] width 0 height 0
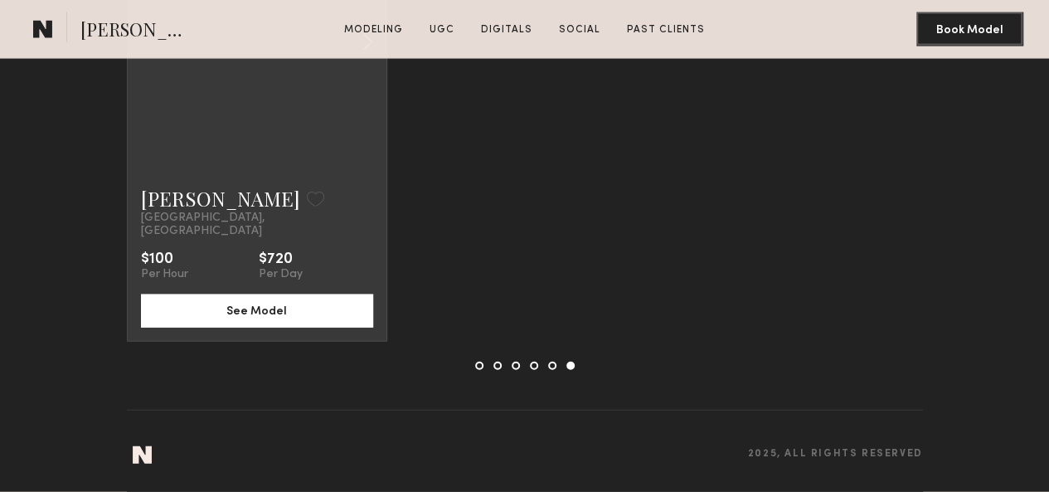
scroll to position [5076, 0]
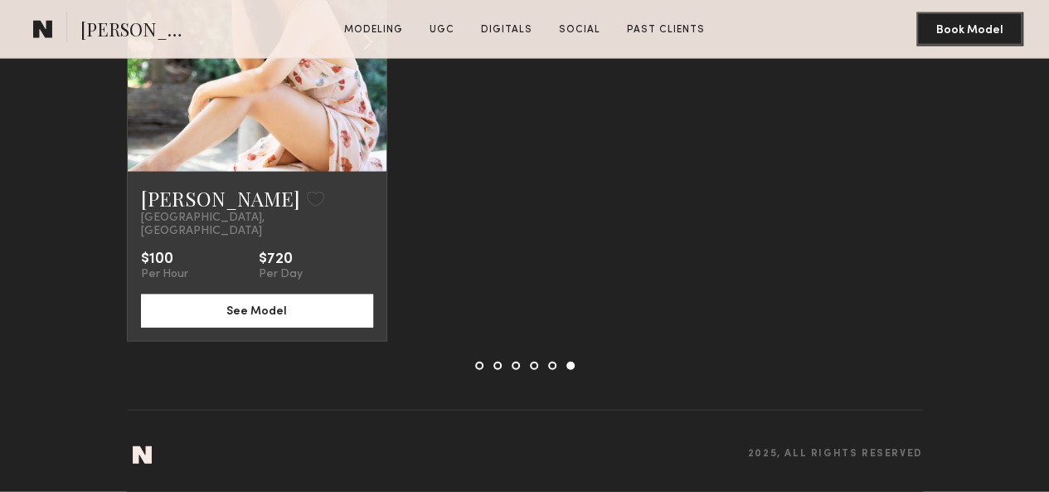
click at [360, 58] on common-icon at bounding box center [368, 43] width 24 height 32
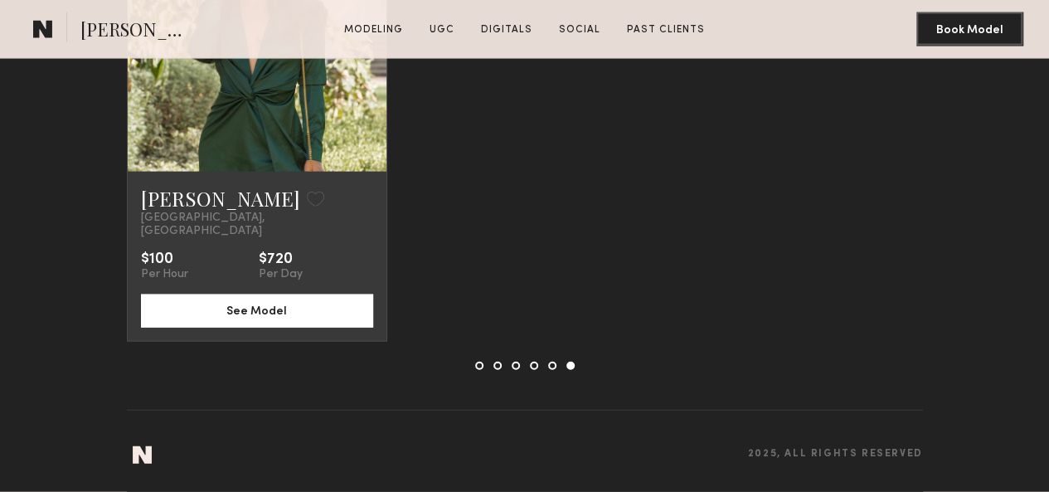
click at [360, 58] on common-icon at bounding box center [368, 43] width 24 height 32
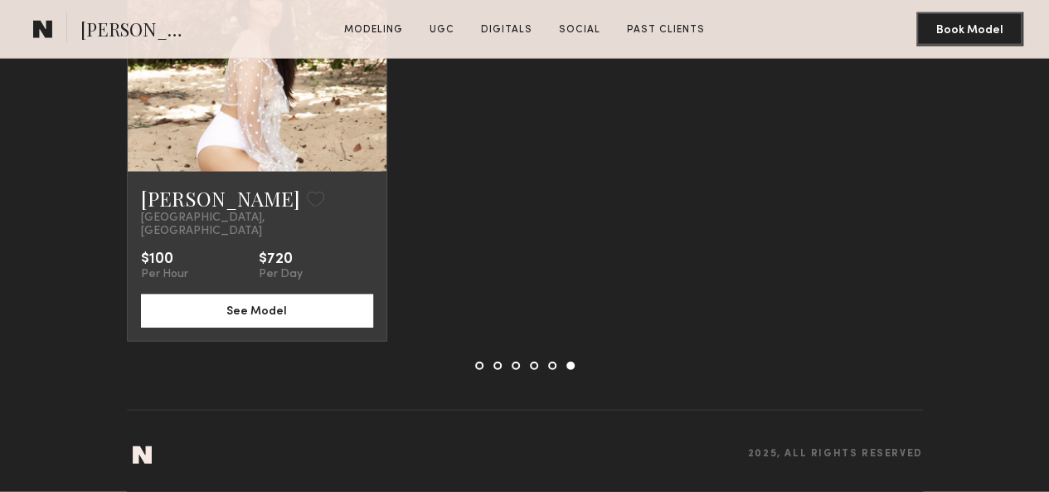
click at [360, 58] on common-icon at bounding box center [368, 43] width 24 height 32
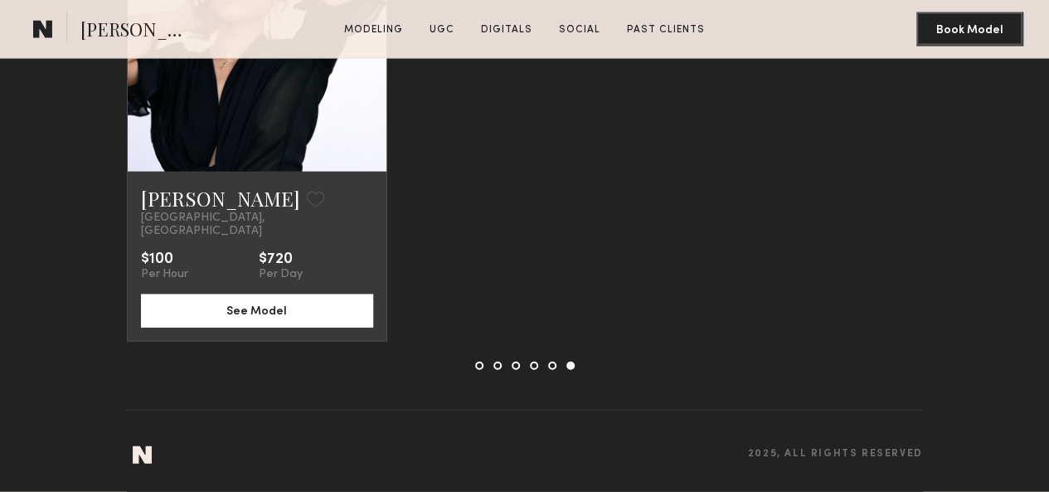
click at [360, 172] on div at bounding box center [257, 42] width 259 height 259
click at [0, 0] on common-icon at bounding box center [0, 0] width 0 height 0
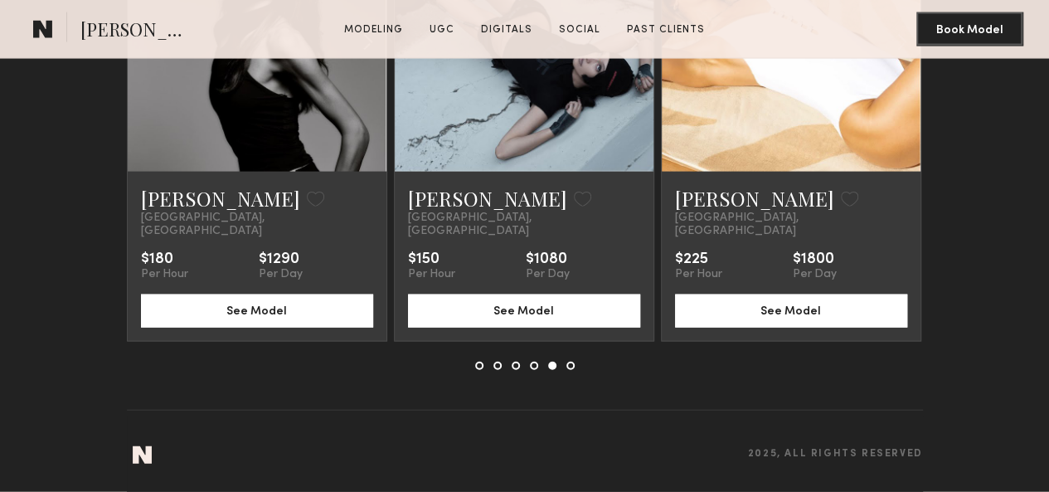
click at [751, 172] on div at bounding box center [791, 42] width 259 height 259
click at [798, 172] on link at bounding box center [790, 42] width 88 height 259
